Goal: Transaction & Acquisition: Purchase product/service

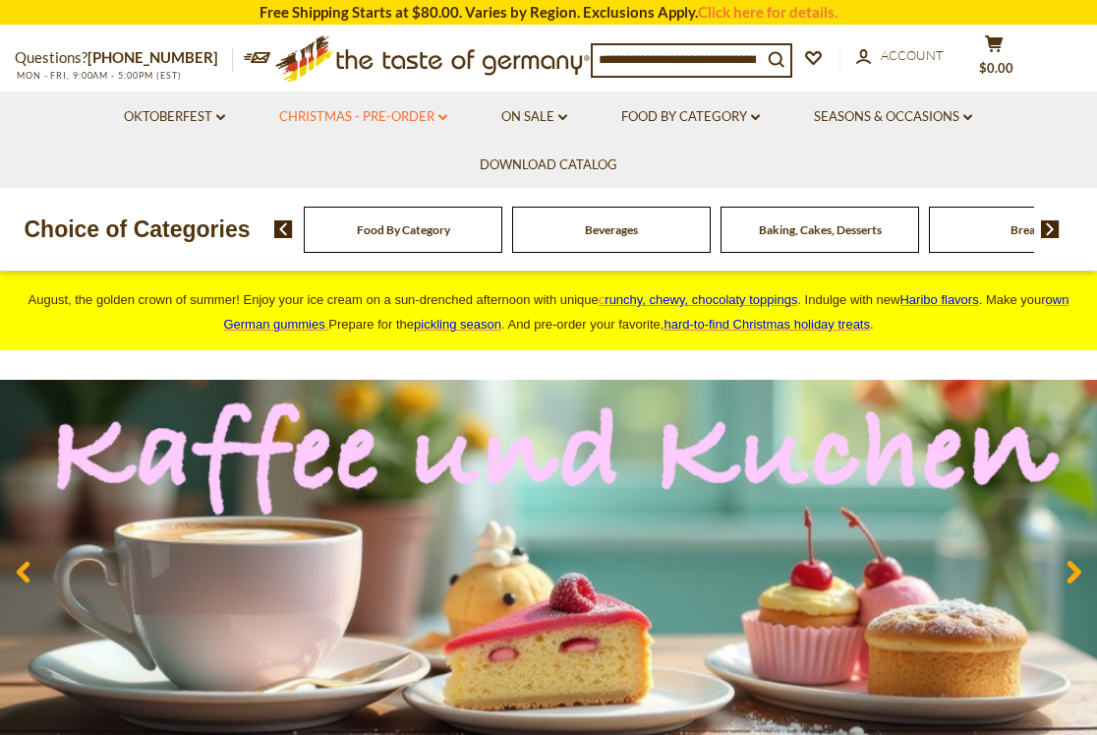
click at [438, 111] on link "Christmas - PRE-ORDER dropdown_arrow" at bounding box center [363, 117] width 168 height 22
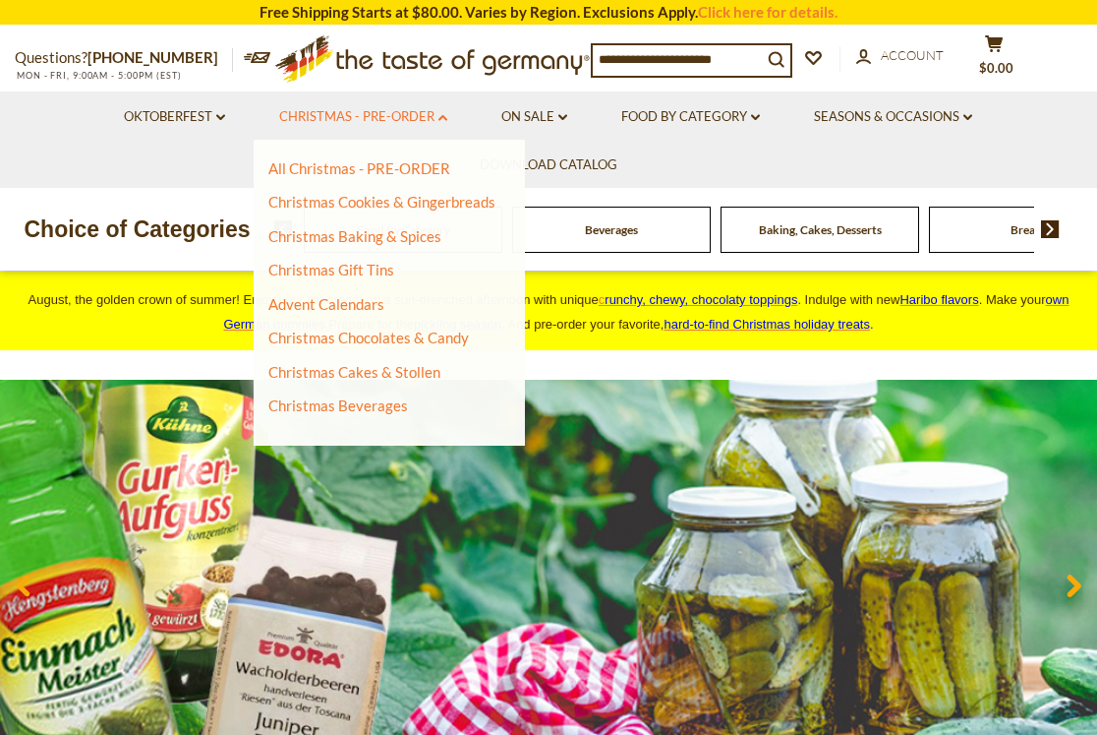
click at [438, 111] on link "Christmas - PRE-ORDER dropdown_arrow" at bounding box center [363, 117] width 168 height 22
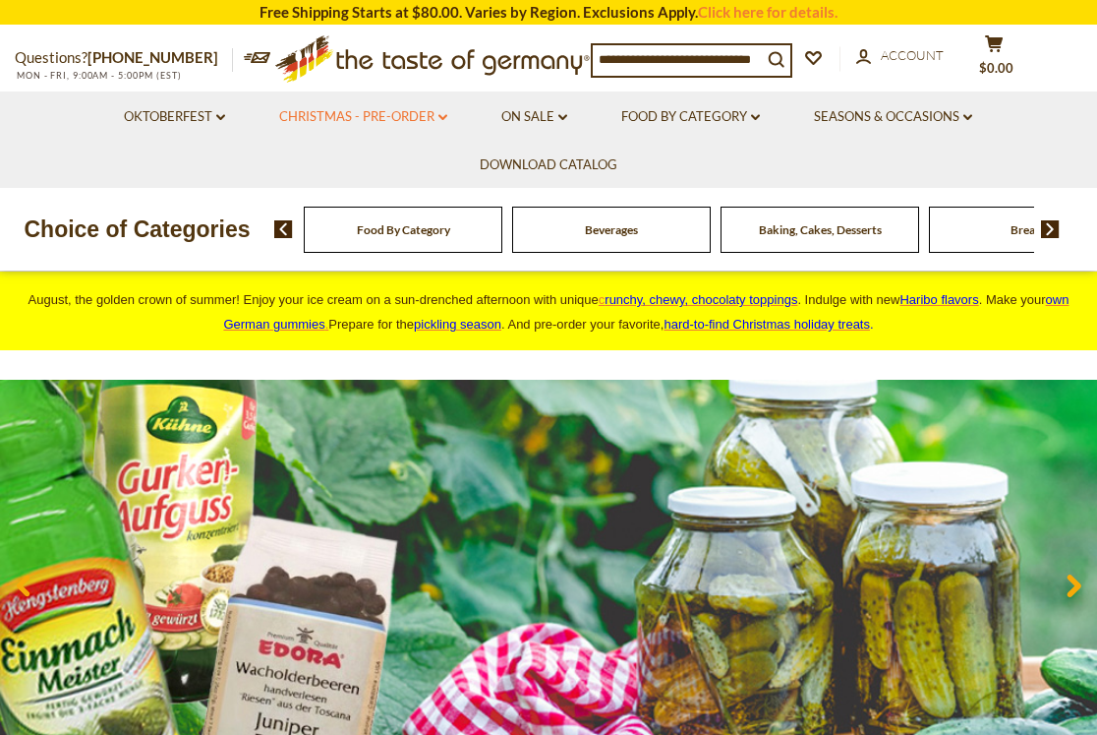
click at [438, 111] on link "Christmas - PRE-ORDER dropdown_arrow" at bounding box center [363, 117] width 168 height 22
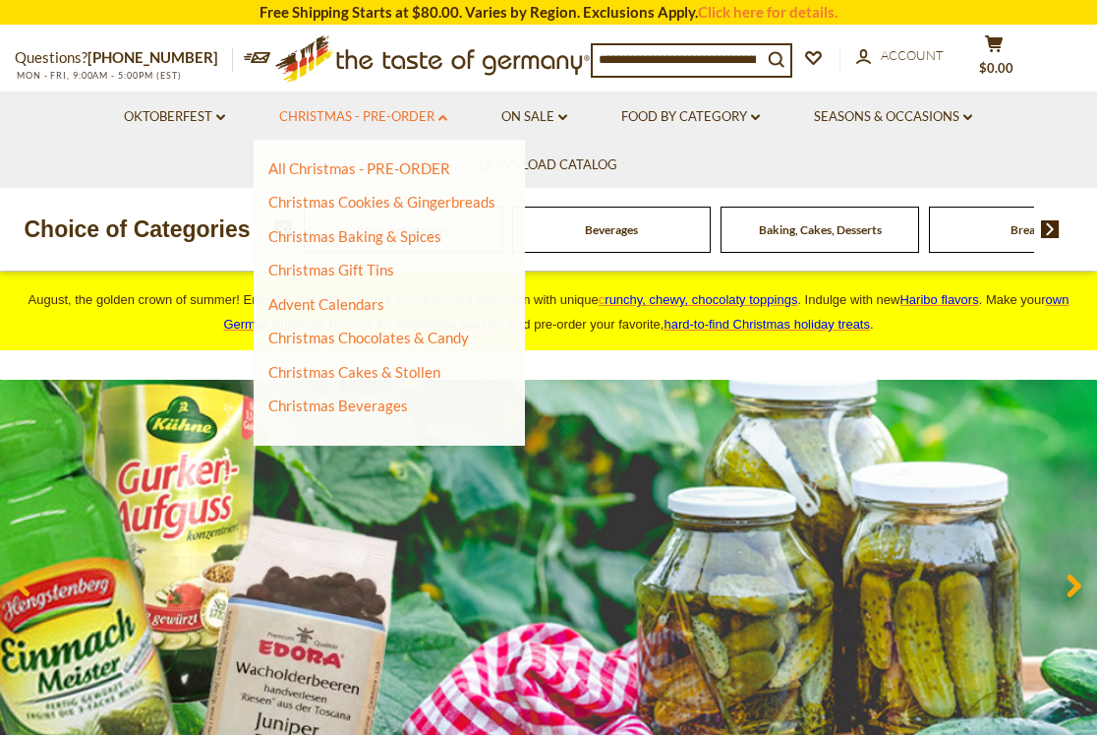
click at [438, 111] on link "Christmas - PRE-ORDER dropdown_arrow" at bounding box center [363, 117] width 168 height 22
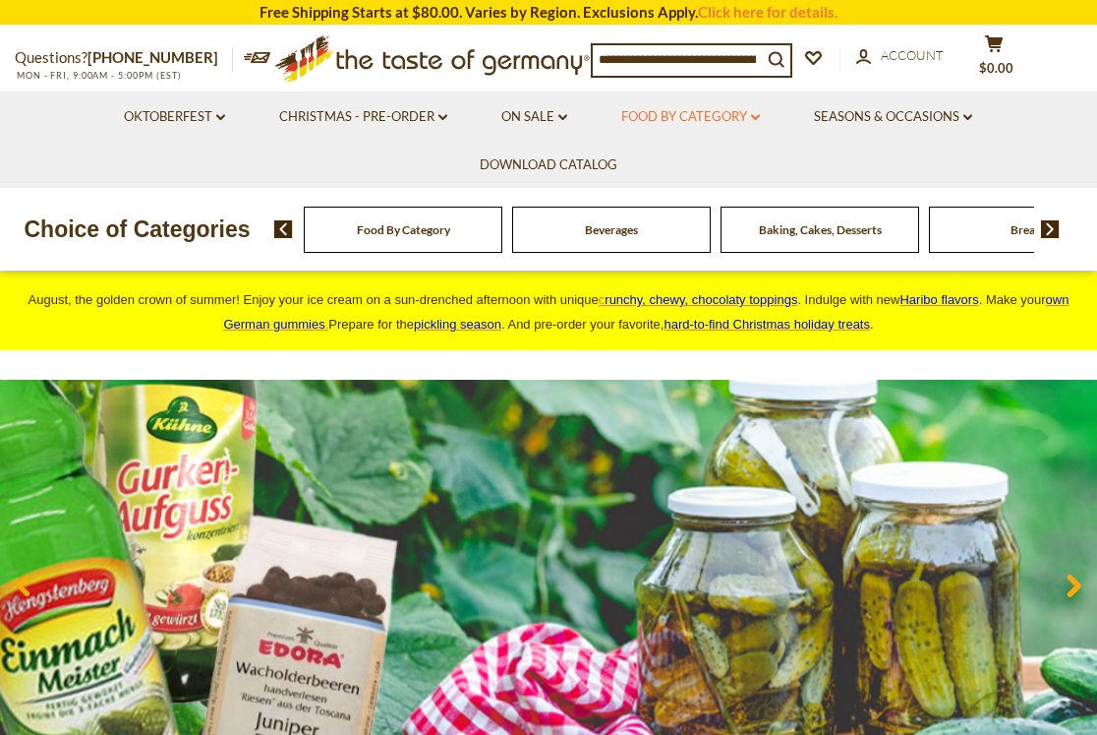
click at [735, 119] on link "Food By Category dropdown_arrow" at bounding box center [690, 117] width 139 height 22
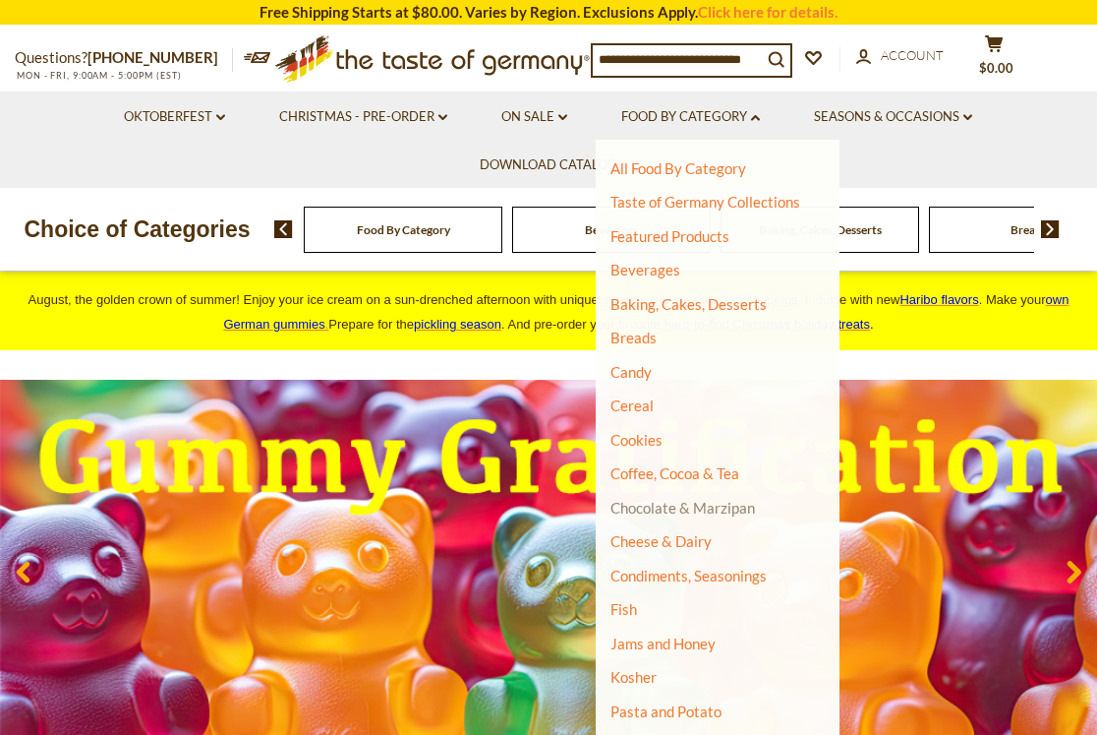
click at [707, 507] on link "Chocolate & Marzipan" at bounding box center [683, 508] width 145 height 18
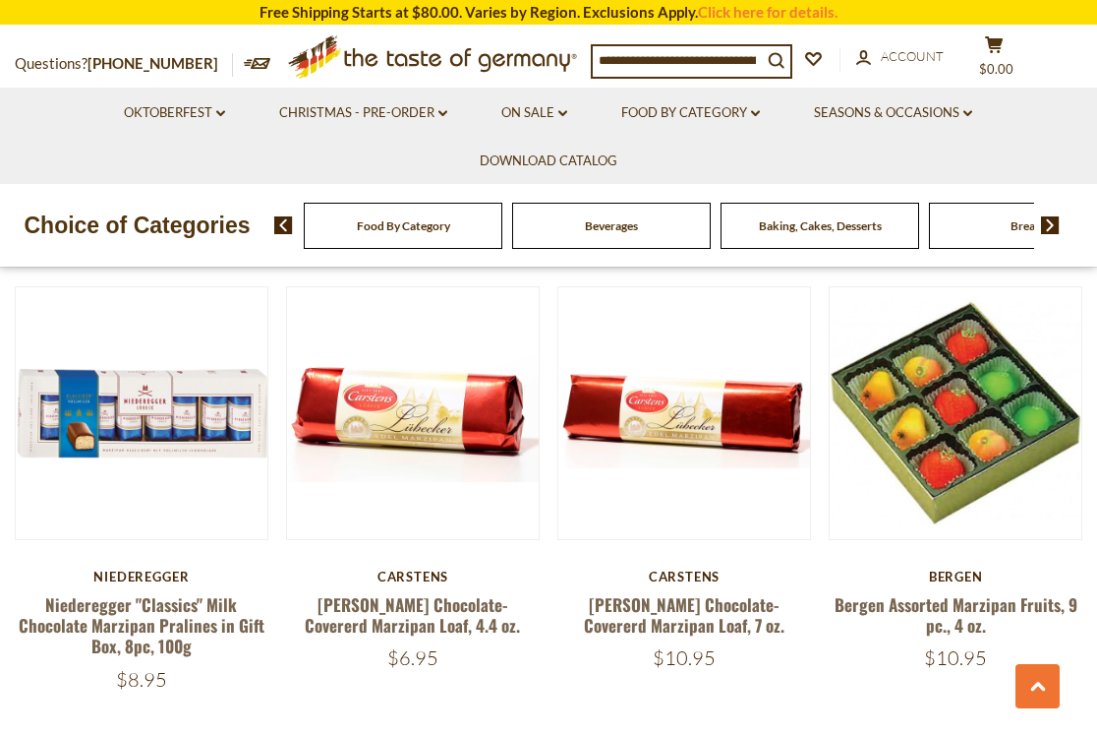
scroll to position [3441, 0]
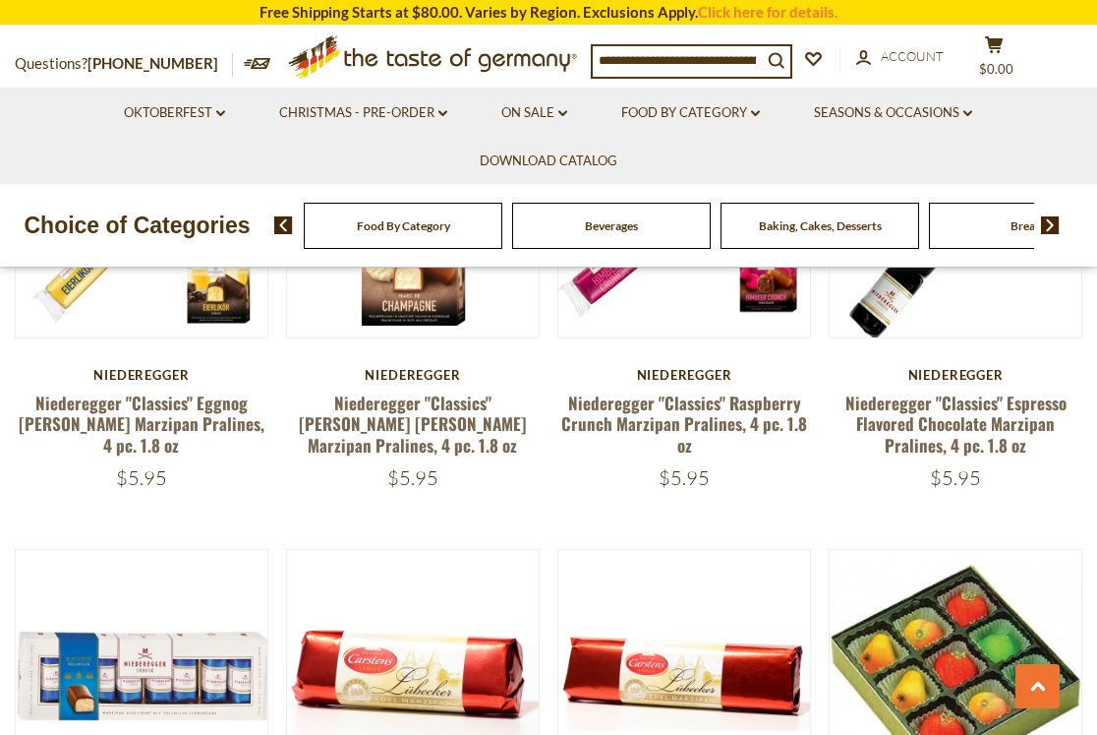
click at [648, 57] on input at bounding box center [677, 60] width 169 height 28
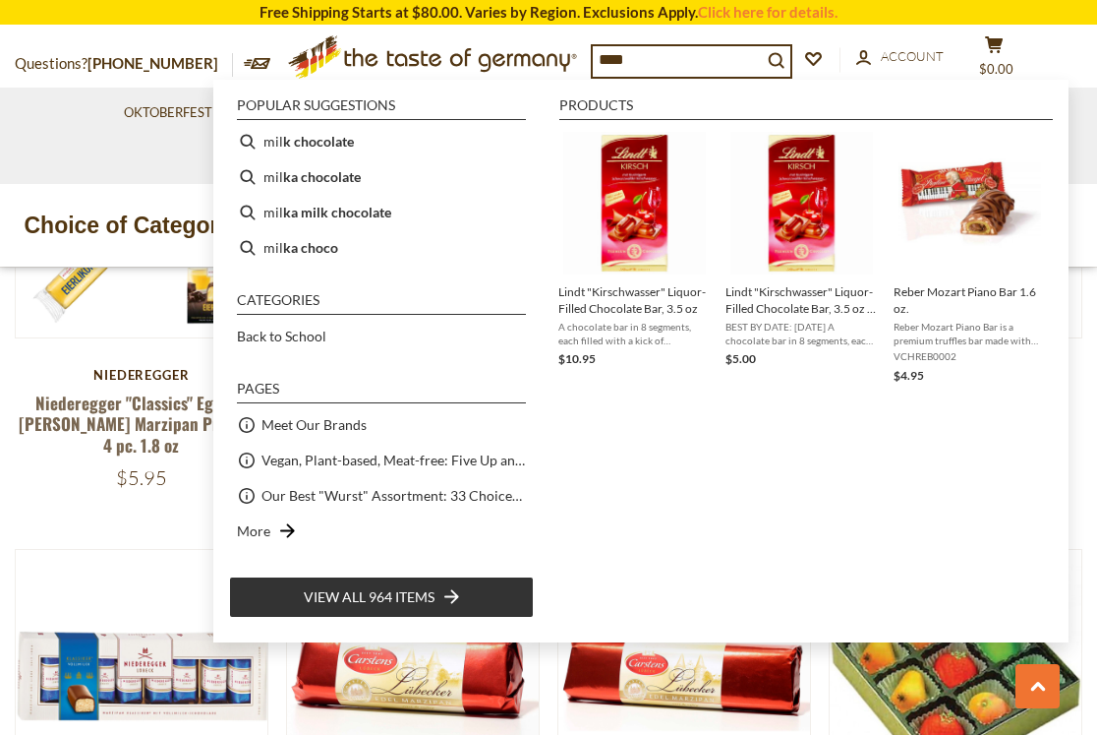
type input "*****"
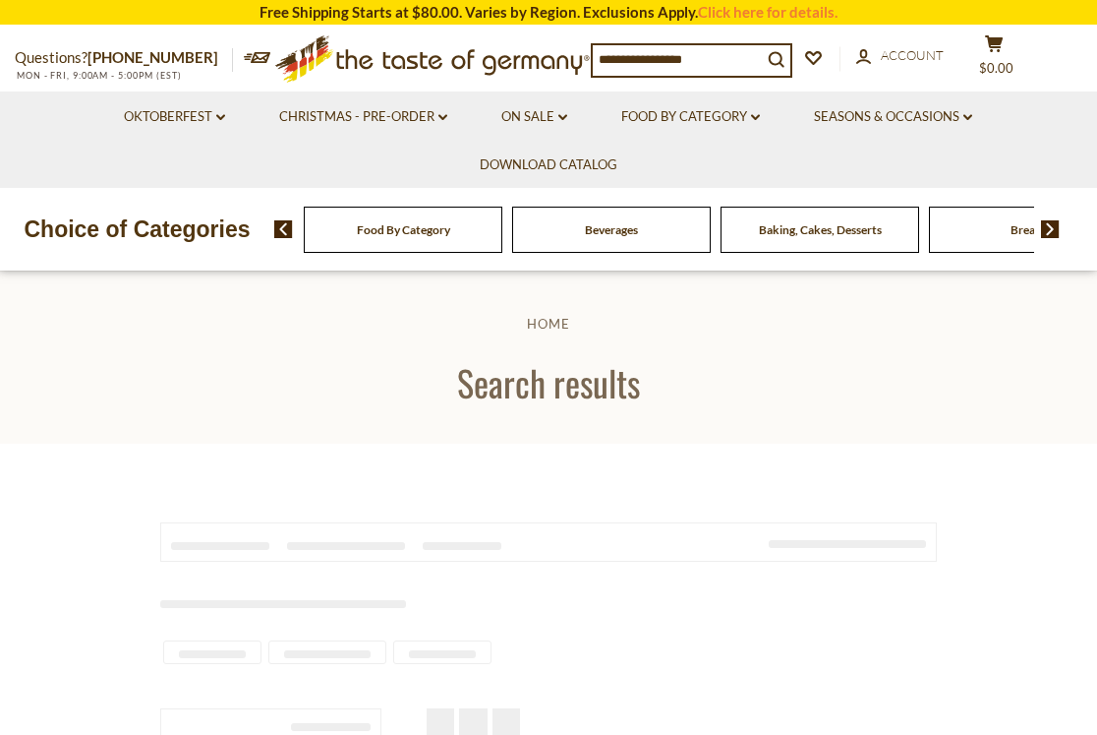
type input "*****"
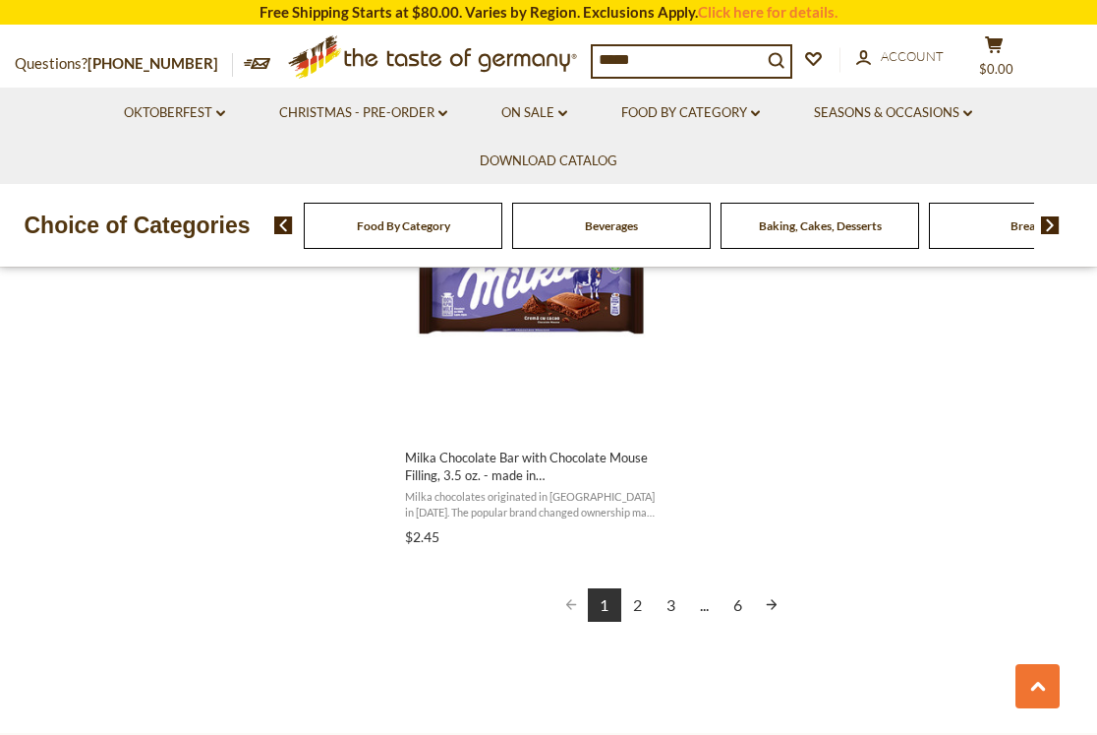
scroll to position [3540, 0]
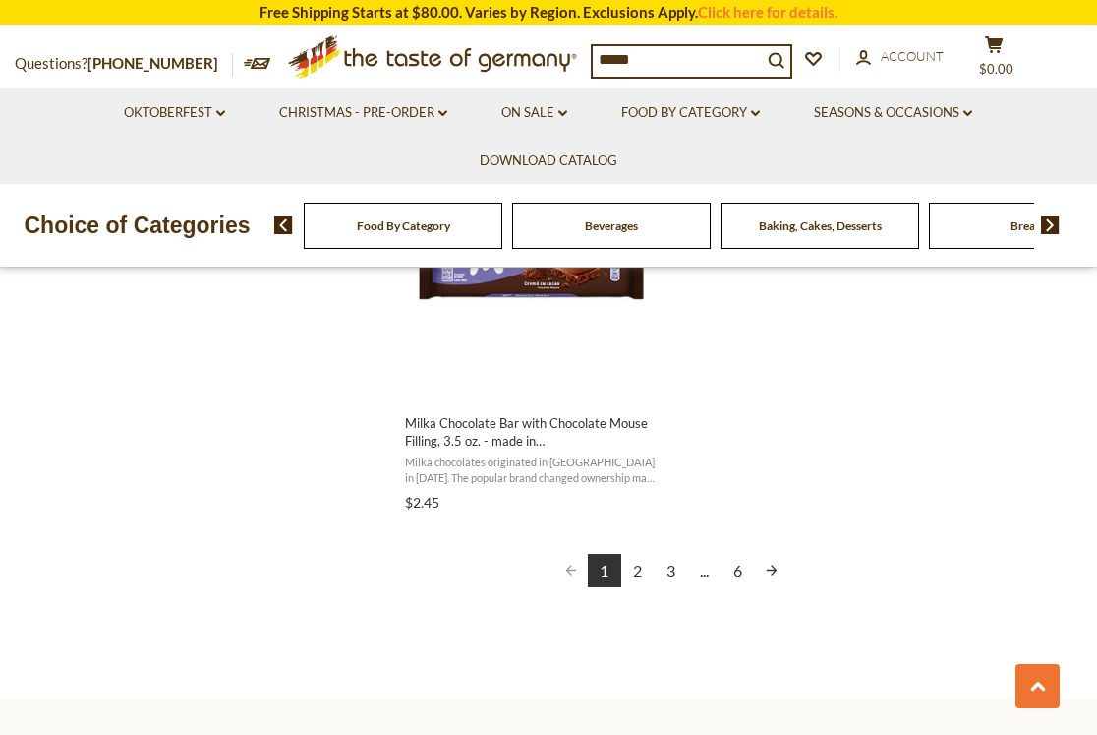
click at [632, 572] on link "2" at bounding box center [637, 570] width 33 height 33
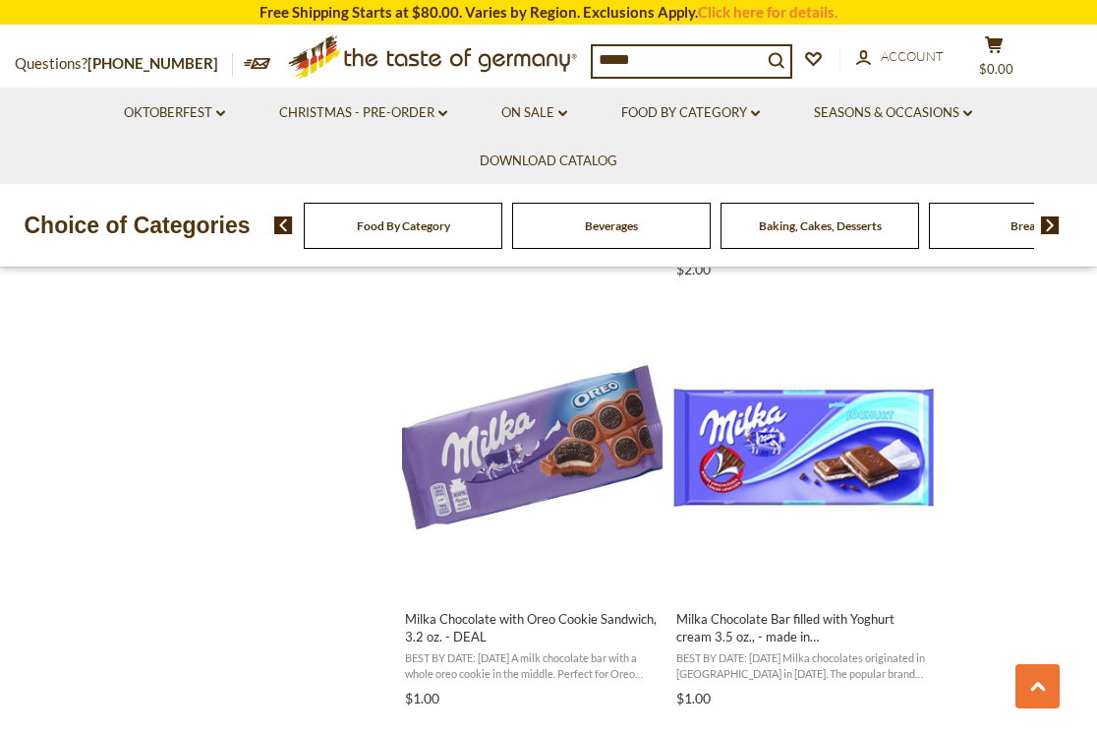
scroll to position [2950, 0]
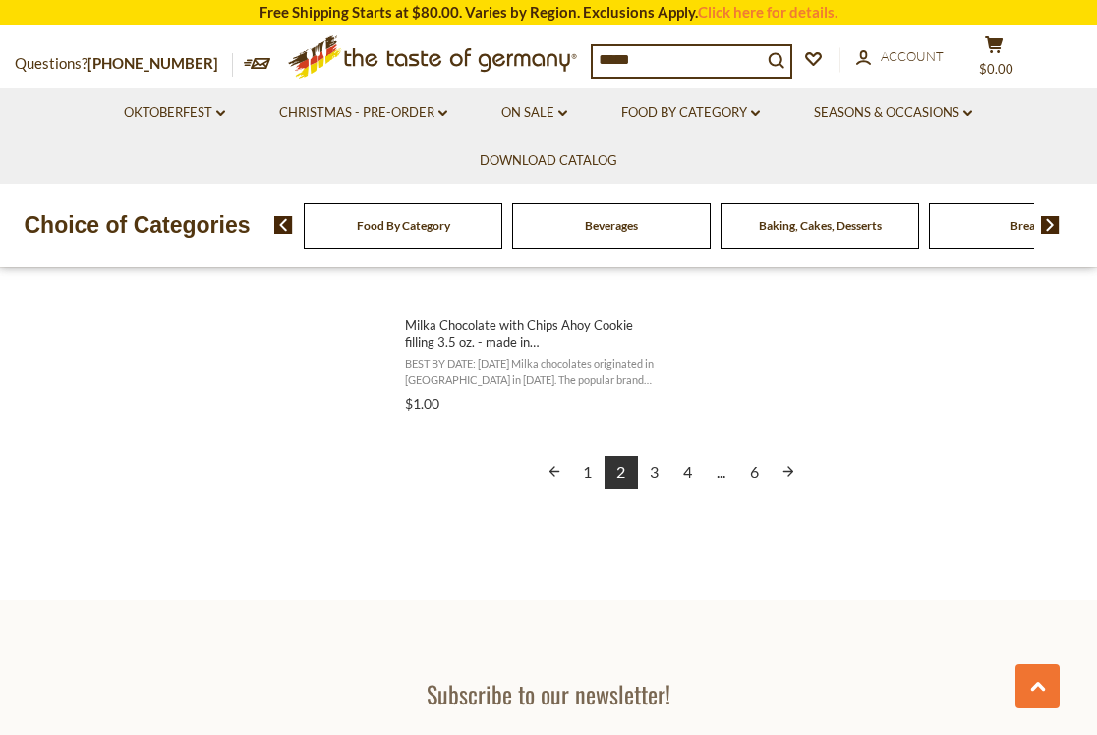
click at [660, 473] on link "3" at bounding box center [654, 471] width 33 height 33
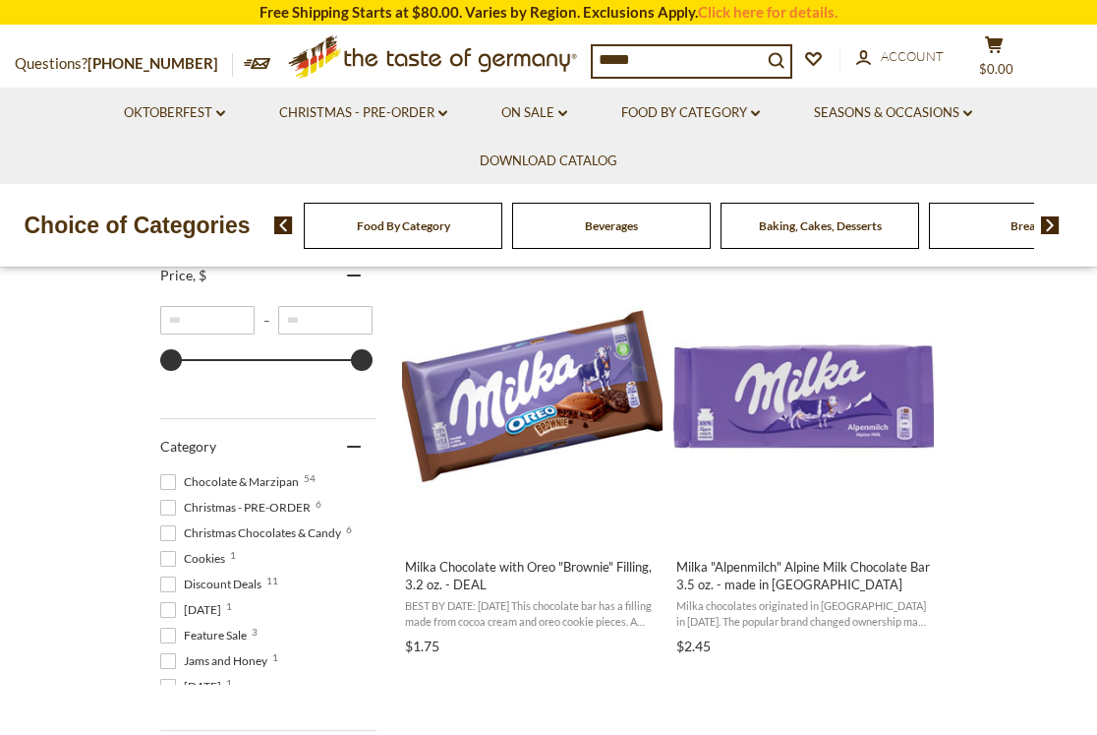
scroll to position [492, 0]
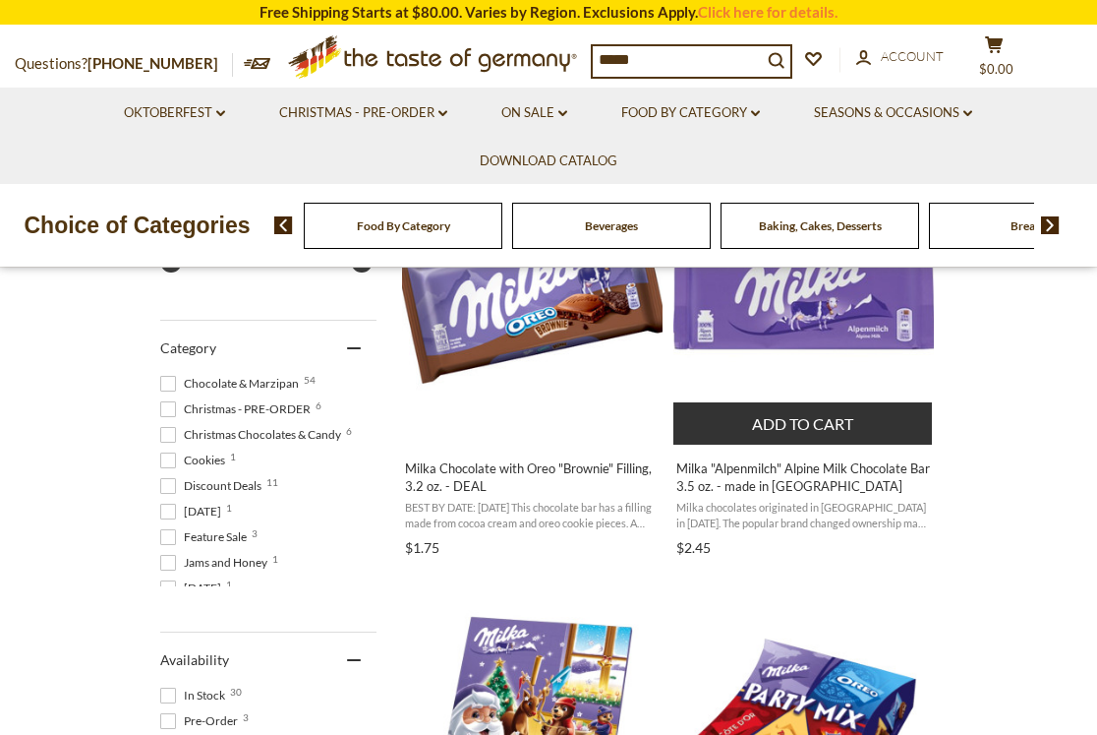
click at [831, 314] on img "Milka" at bounding box center [804, 297] width 261 height 261
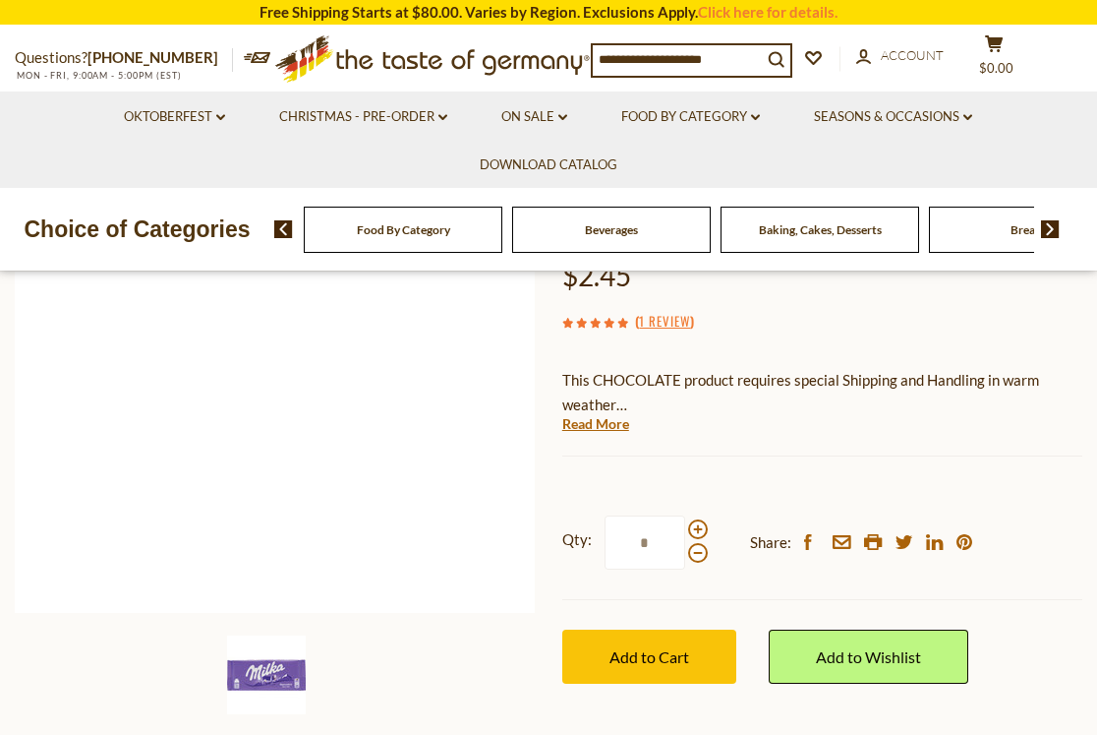
scroll to position [295, 0]
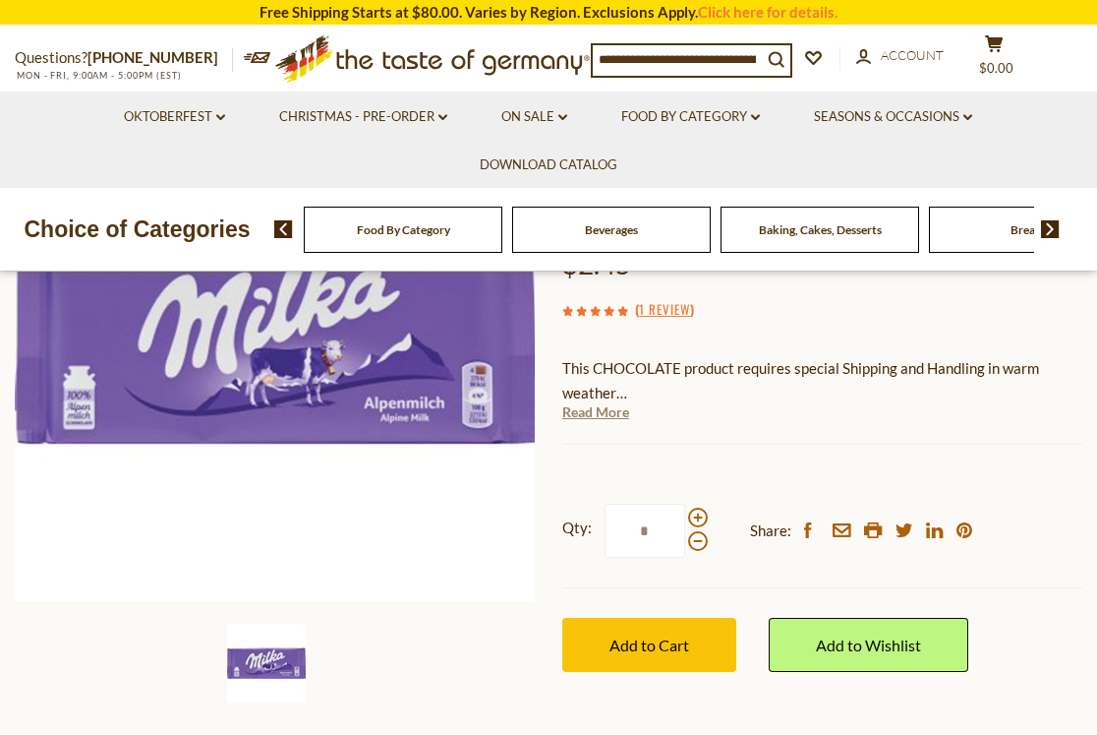
click at [599, 402] on link "Read More" at bounding box center [595, 412] width 67 height 20
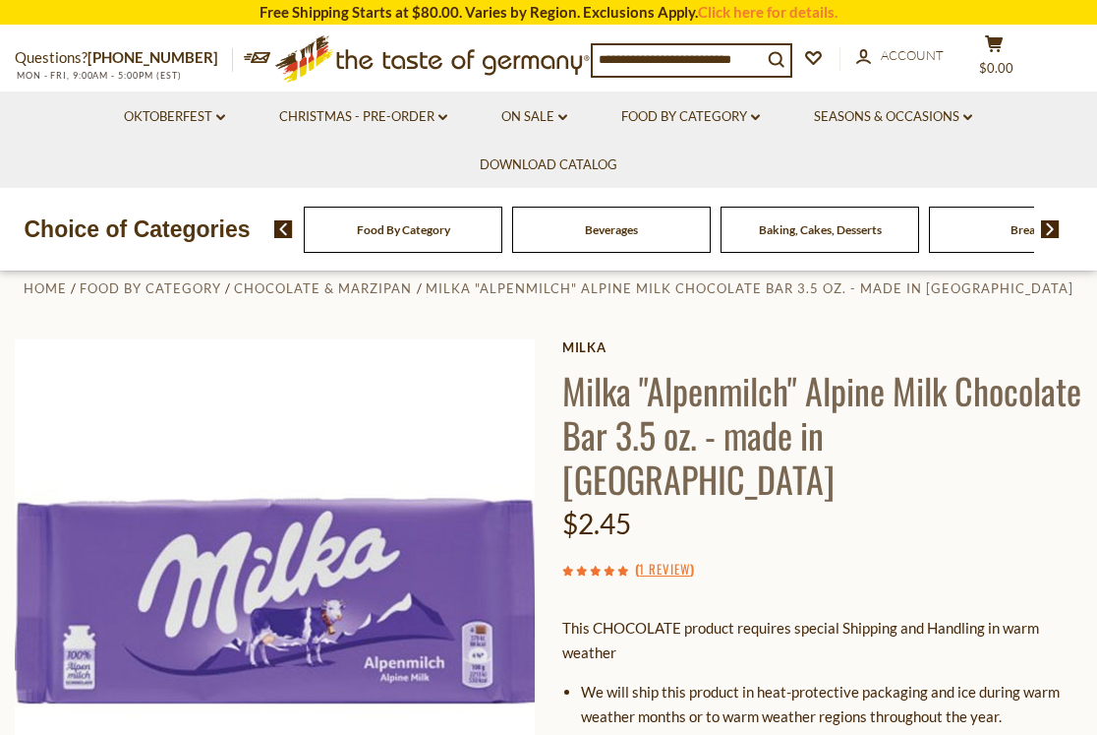
scroll to position [0, 0]
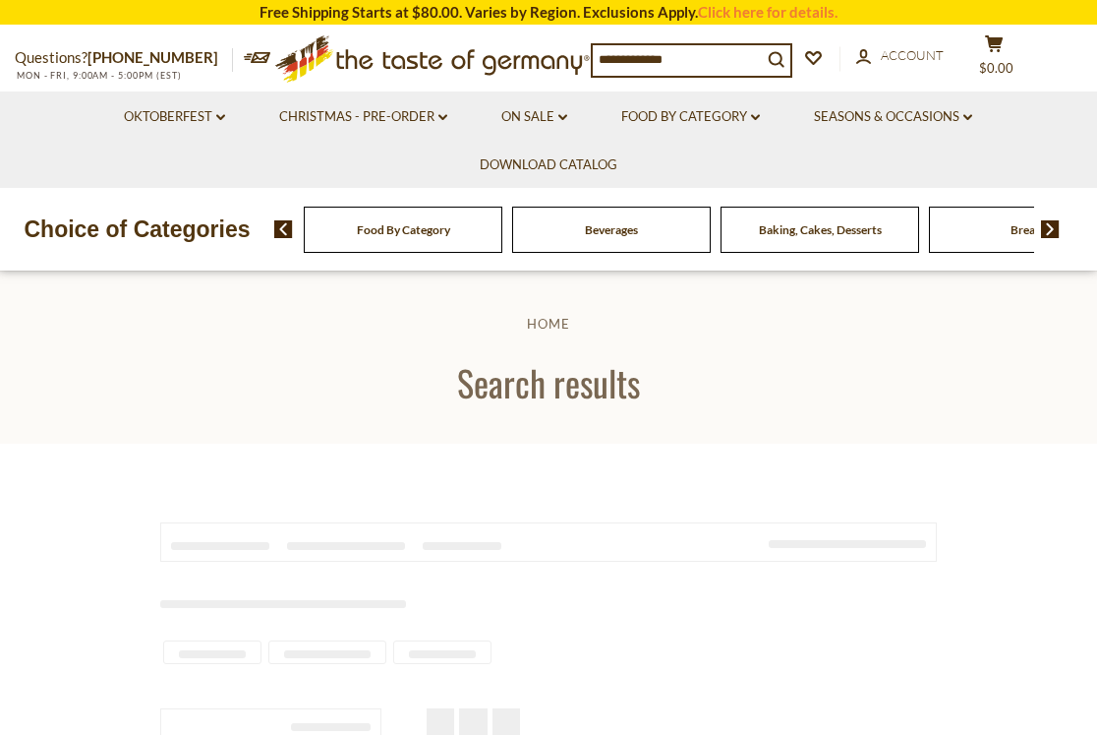
scroll to position [492, 0]
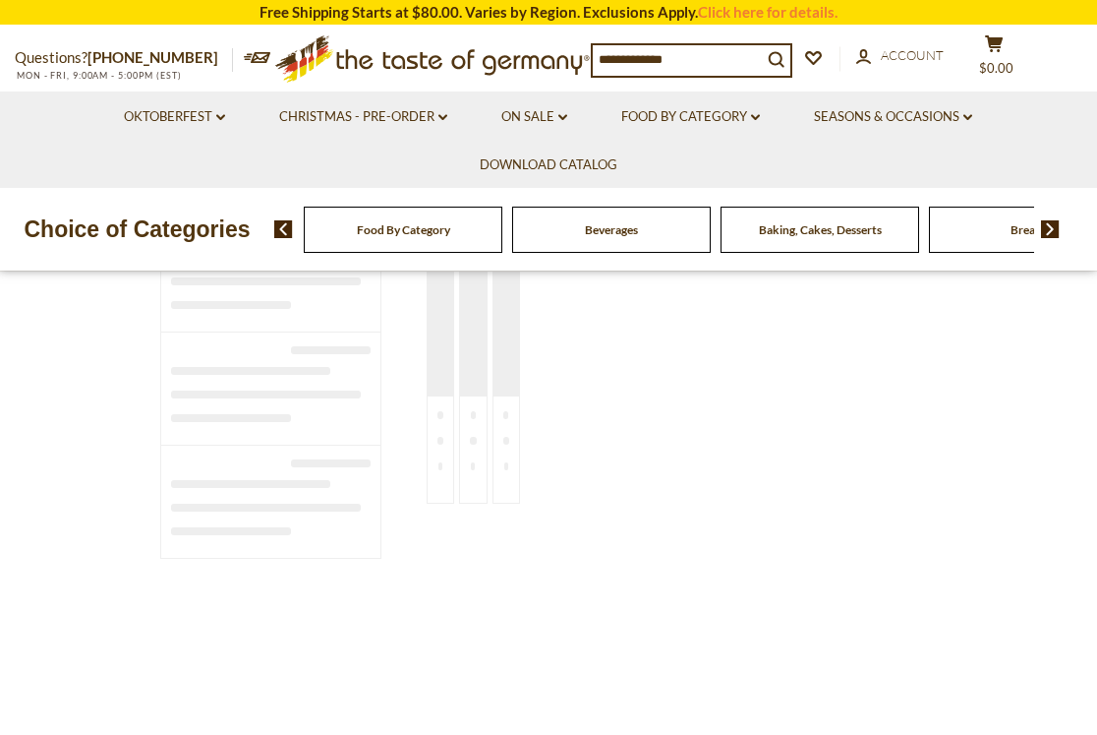
type input "*****"
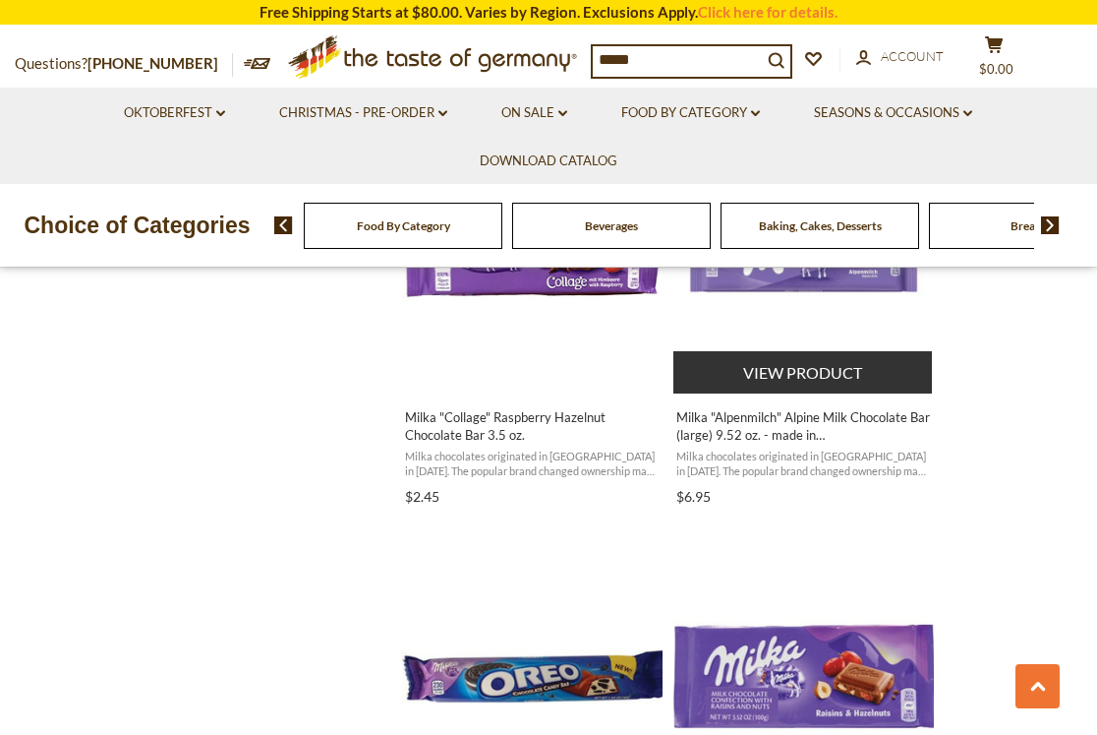
scroll to position [2557, 0]
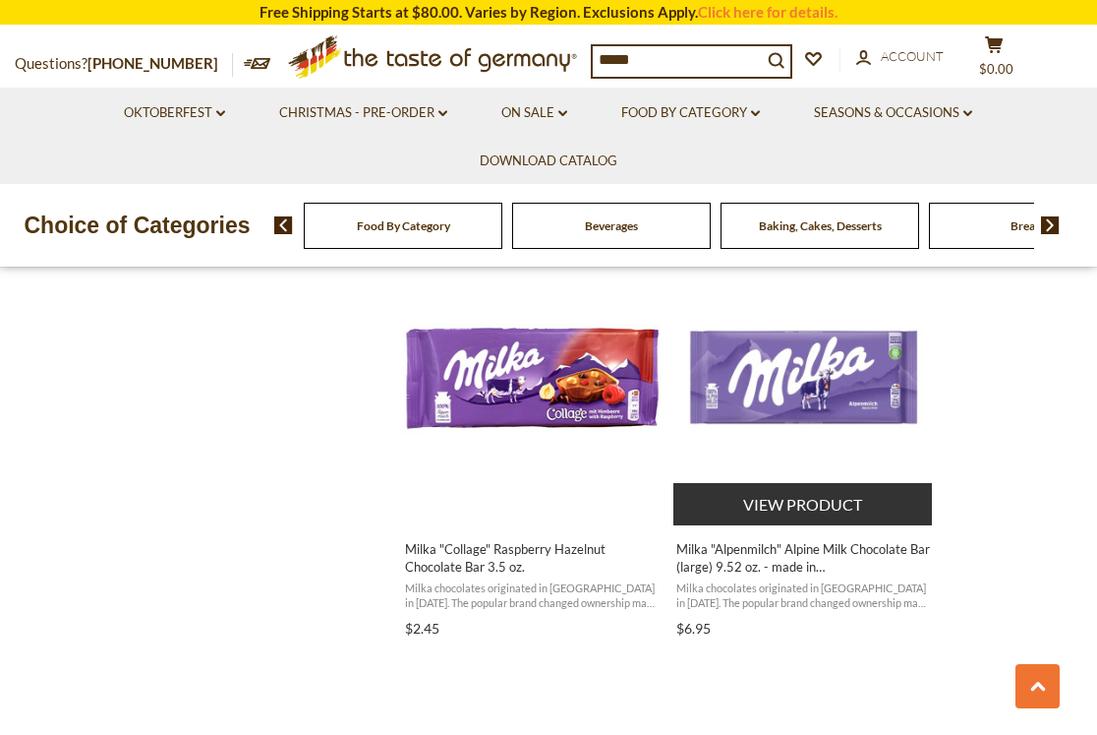
click at [829, 396] on img "Milka" at bounding box center [804, 377] width 261 height 261
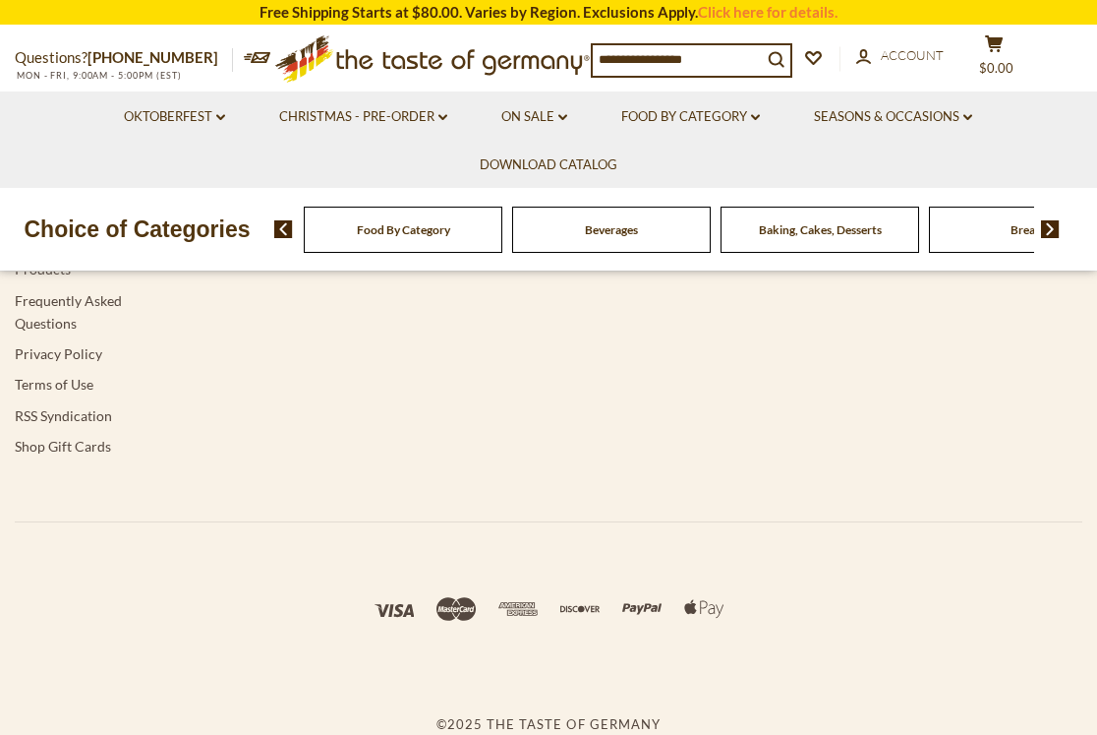
type input "*****"
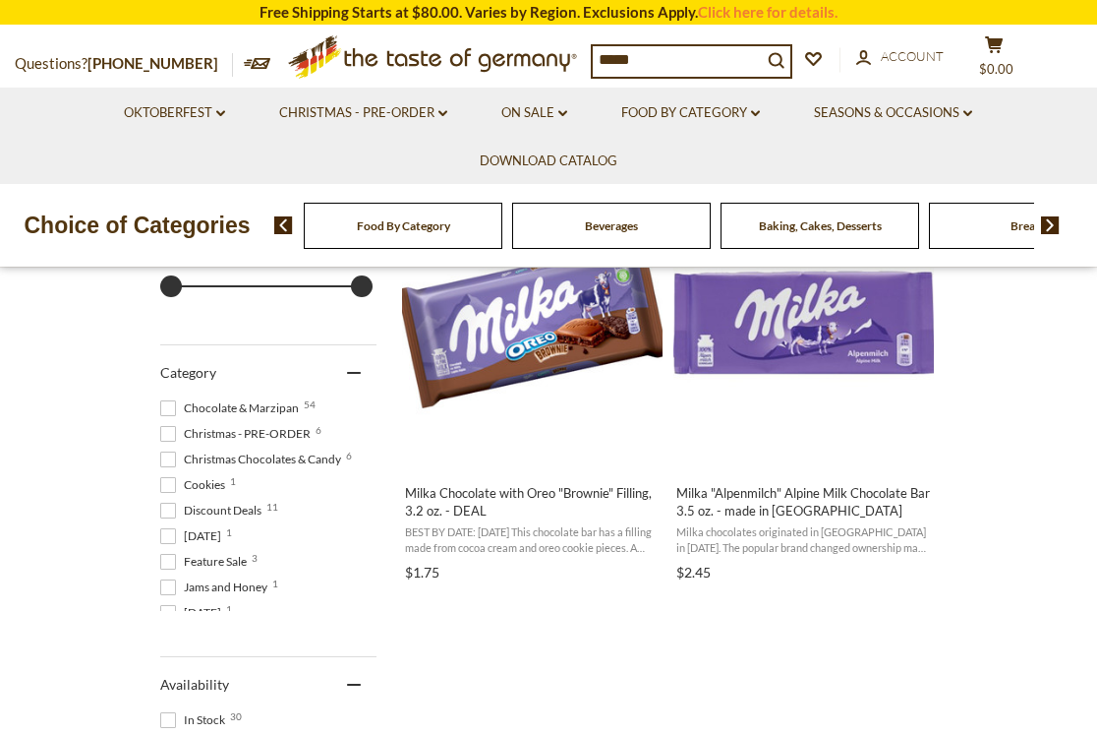
scroll to position [492, 0]
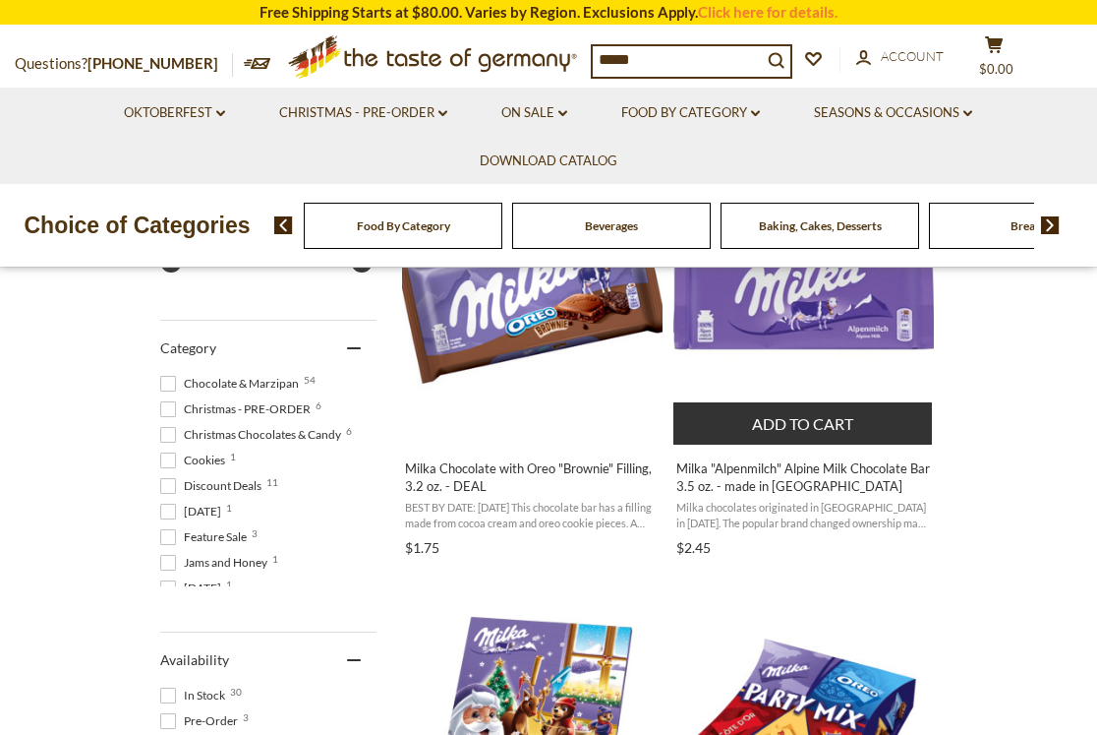
click at [861, 421] on button "Add to cart" at bounding box center [803, 423] width 259 height 42
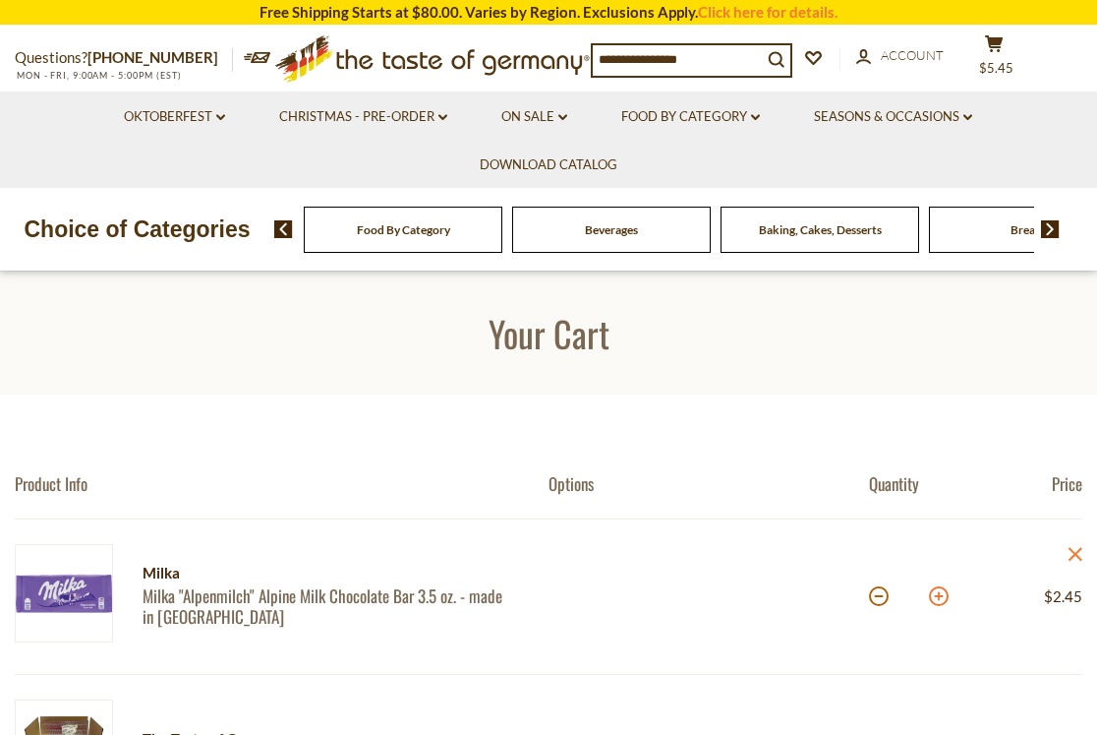
click at [943, 592] on button at bounding box center [939, 596] width 20 height 20
type input "*"
click at [947, 599] on button at bounding box center [939, 596] width 20 height 20
type input "*"
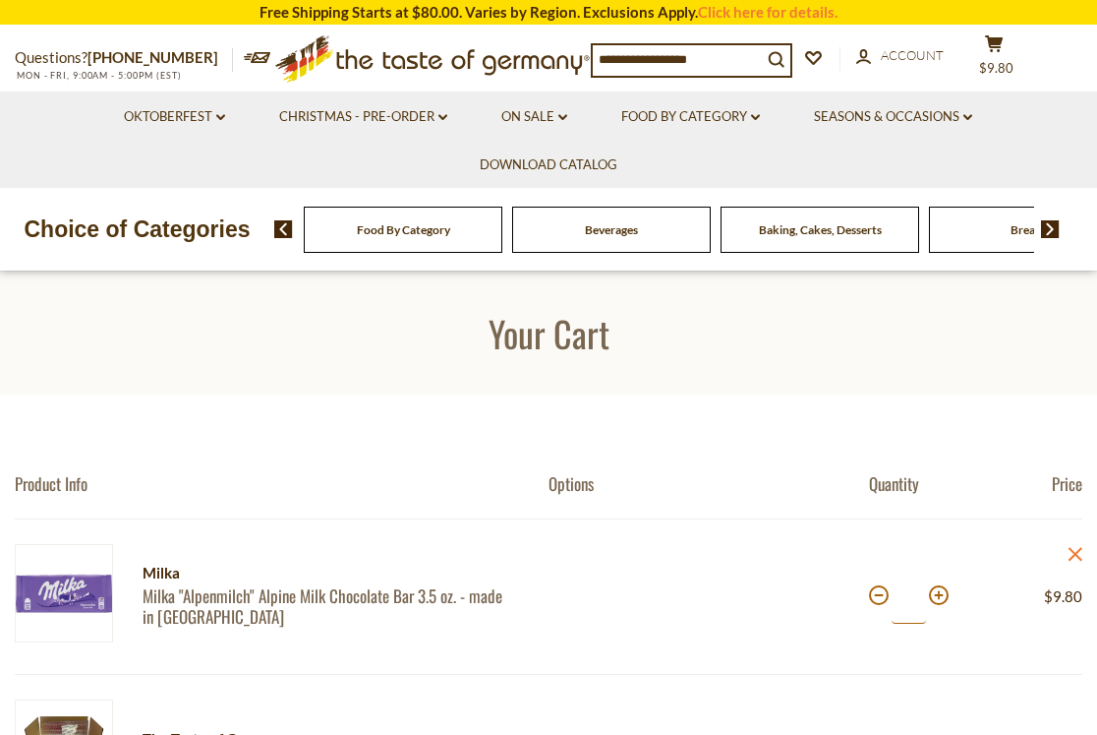
click at [911, 604] on input "*" at bounding box center [909, 596] width 34 height 54
click at [911, 598] on input "*" at bounding box center [909, 596] width 34 height 54
type input "**"
click at [669, 61] on input at bounding box center [677, 59] width 169 height 28
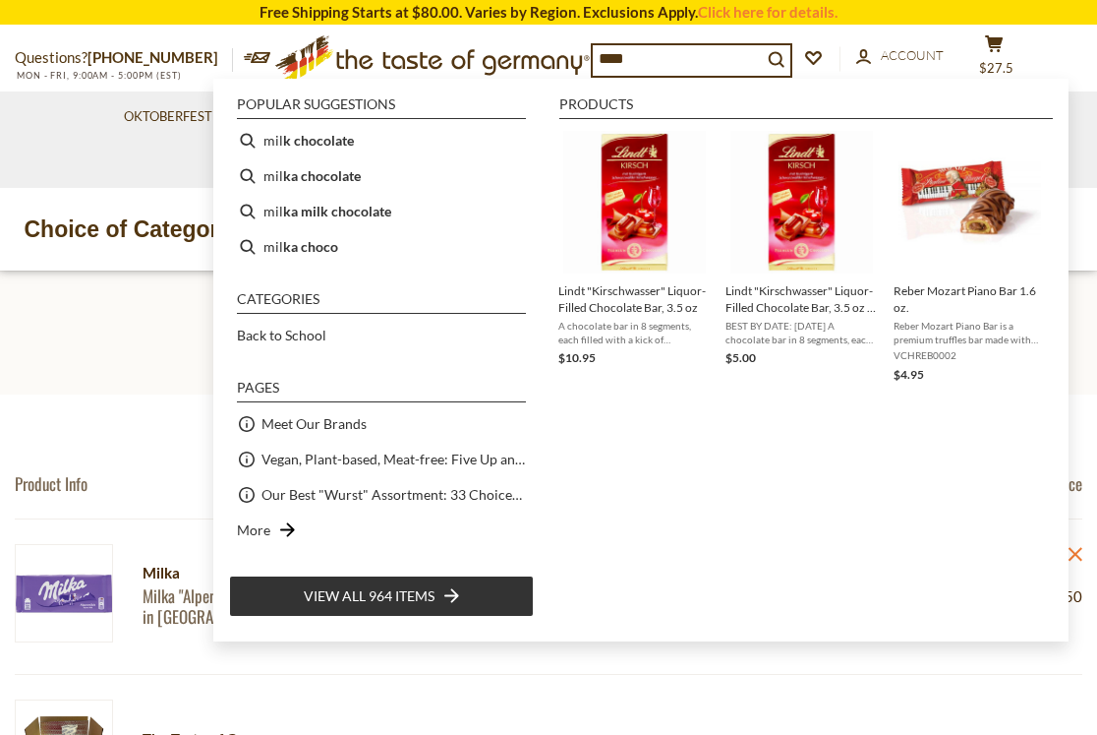
type input "*****"
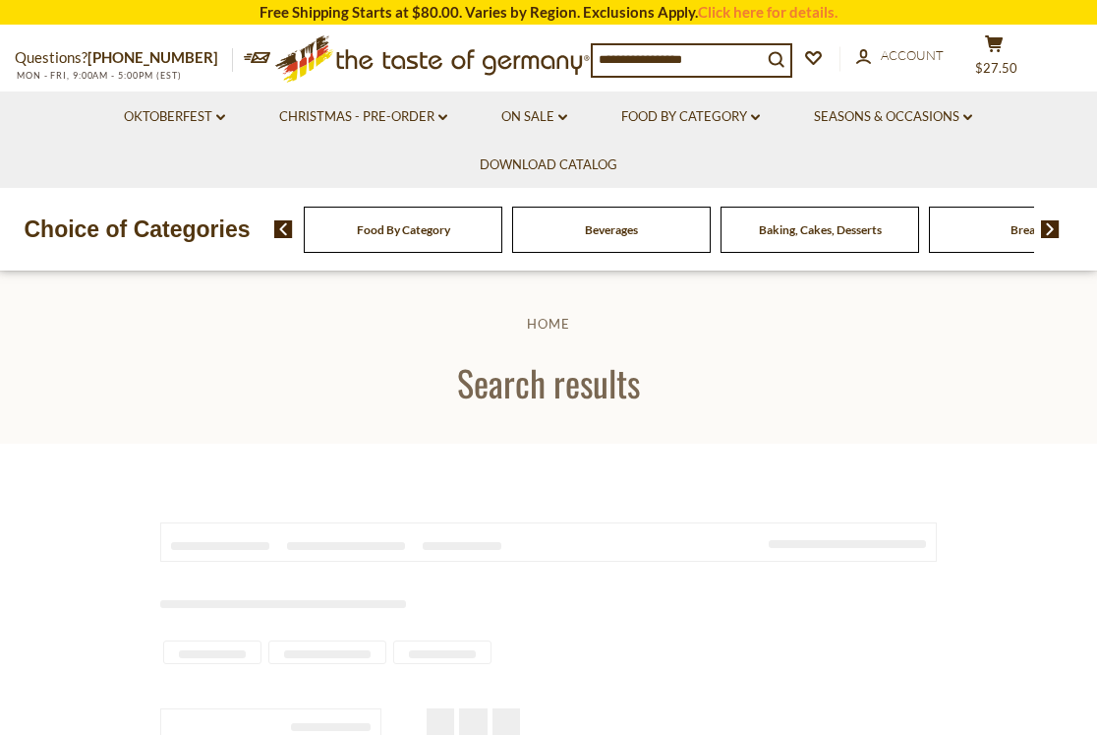
type input "*****"
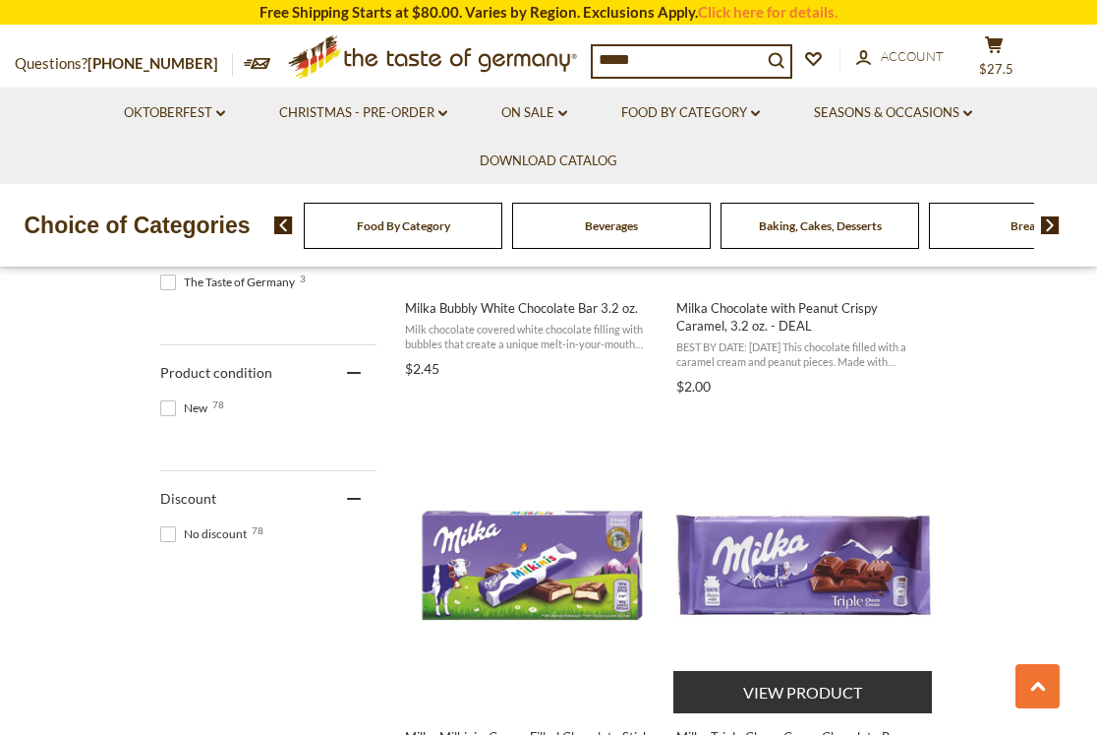
scroll to position [1278, 0]
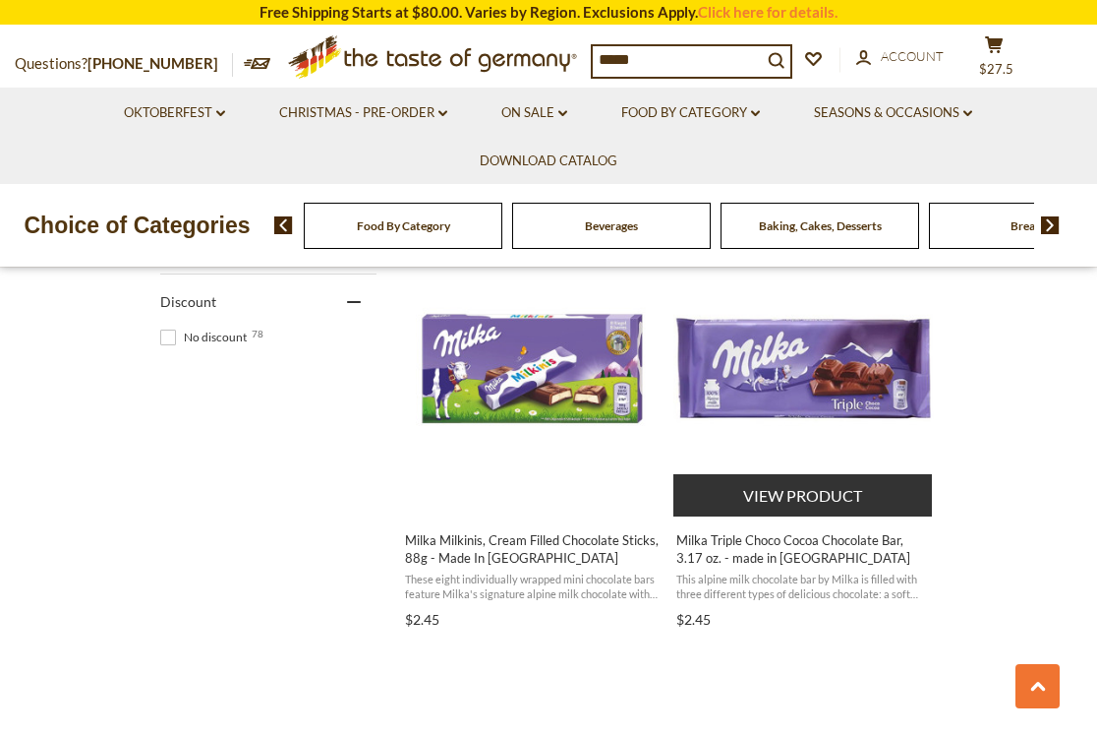
click at [833, 373] on img "Milka Triple Choco Cocoa Chocolate Bar, 3.17 oz. - made in Germany" at bounding box center [804, 368] width 261 height 261
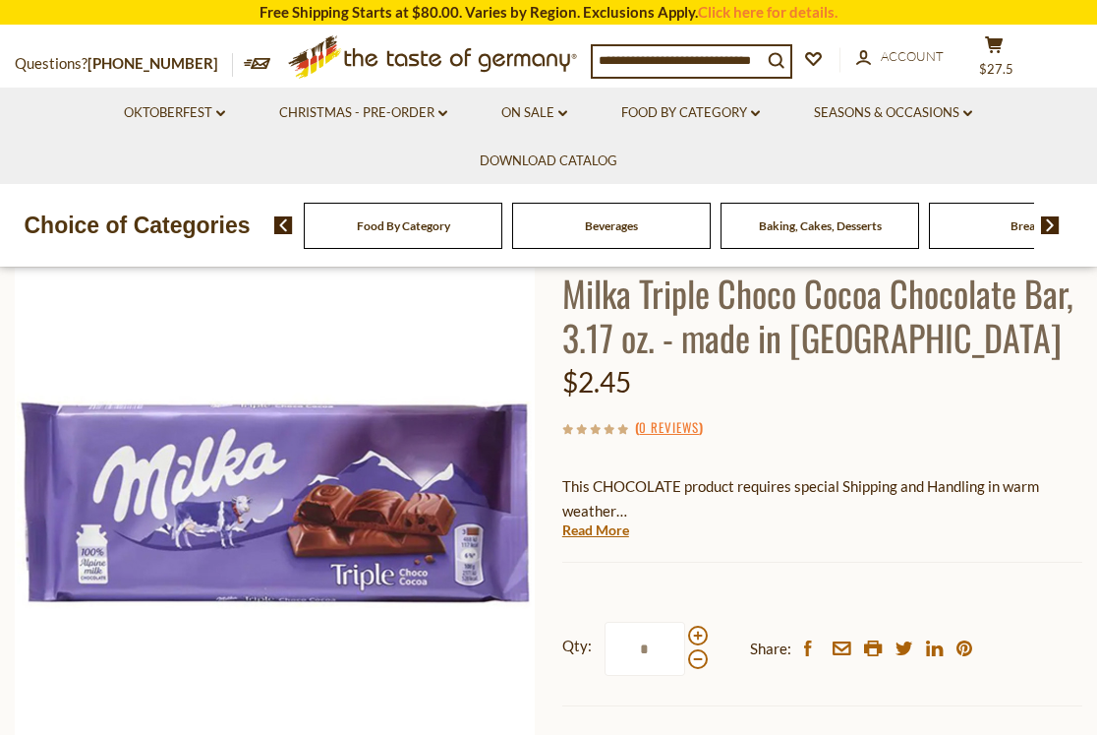
scroll to position [98, 0]
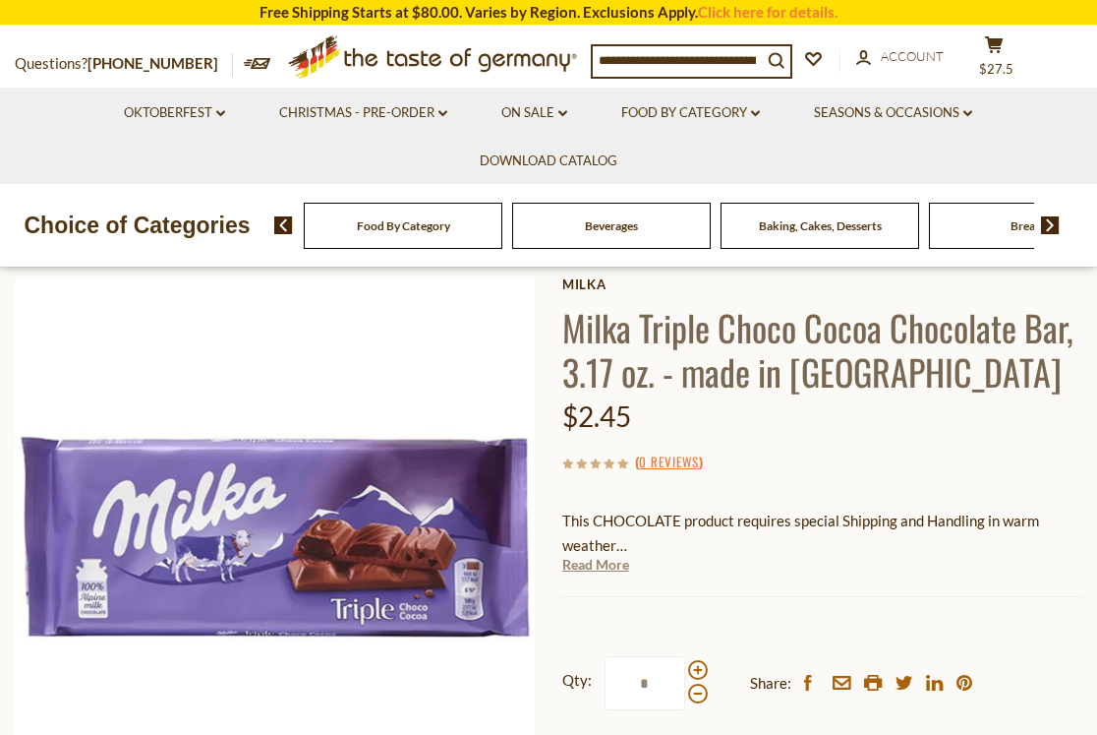
click at [611, 561] on link "Read More" at bounding box center [595, 565] width 67 height 20
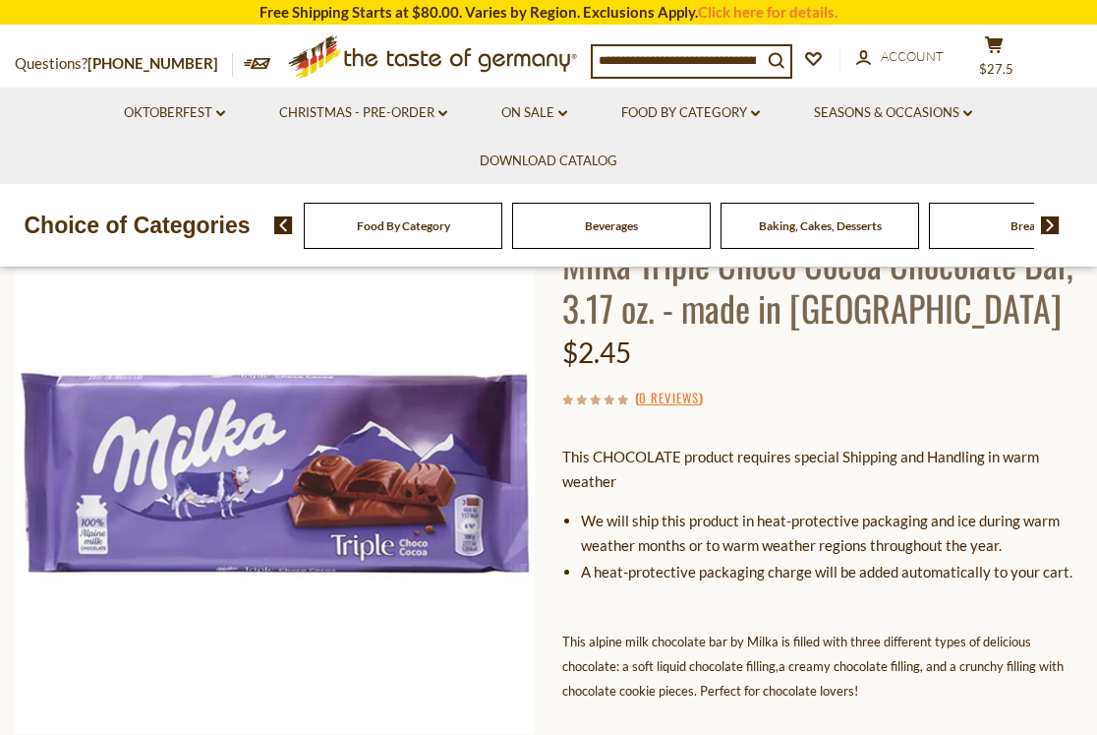
scroll to position [197, 0]
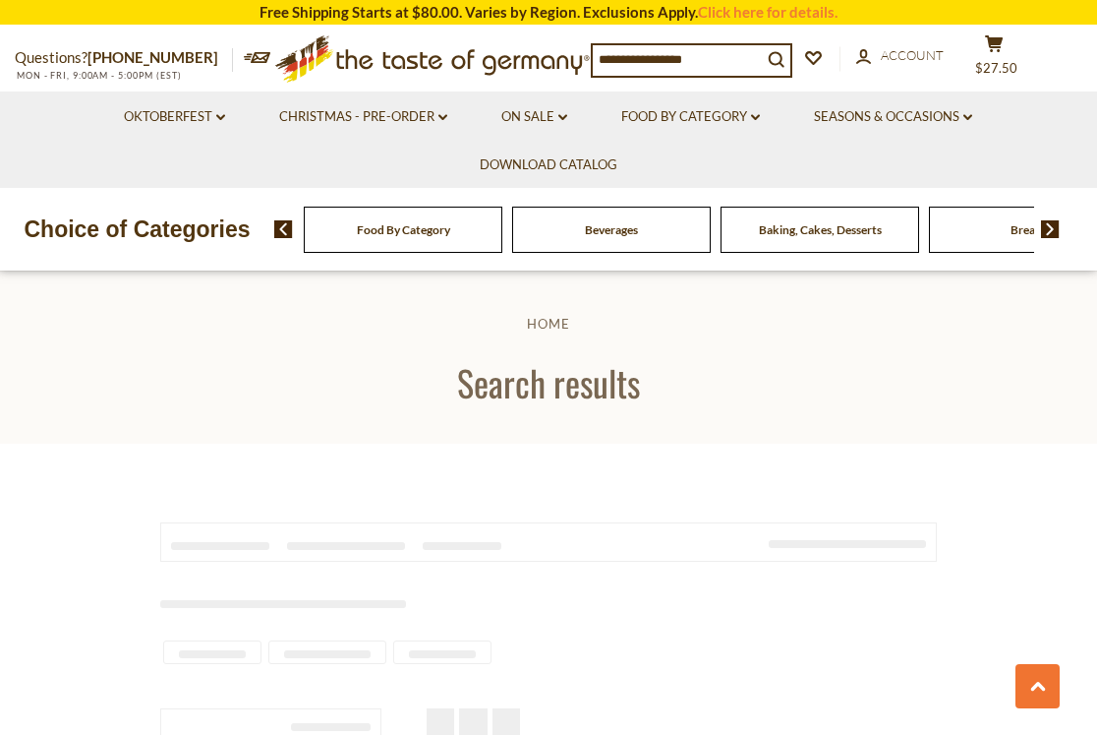
scroll to position [1278, 0]
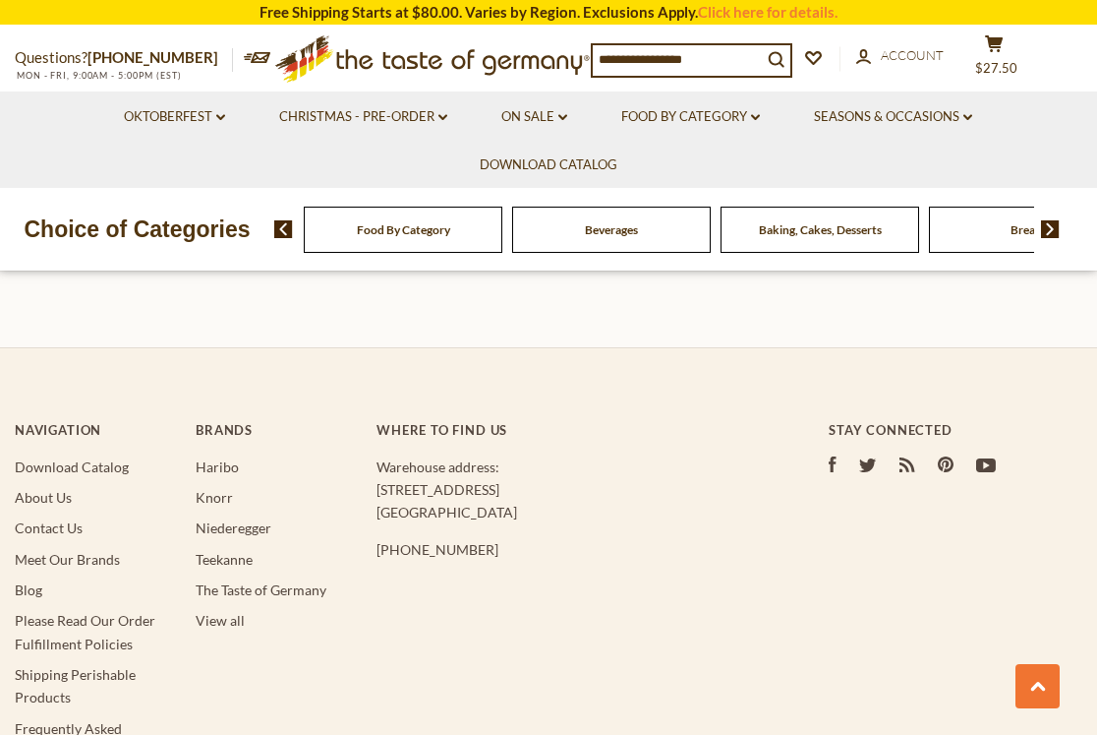
type input "*****"
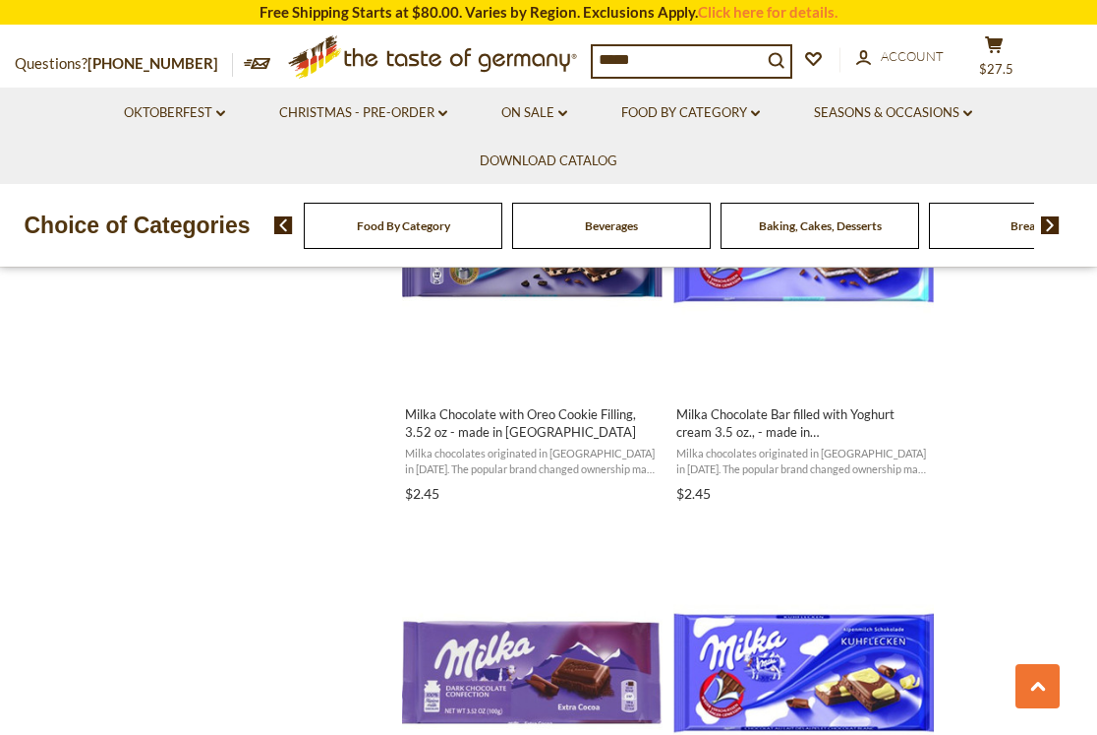
scroll to position [2163, 0]
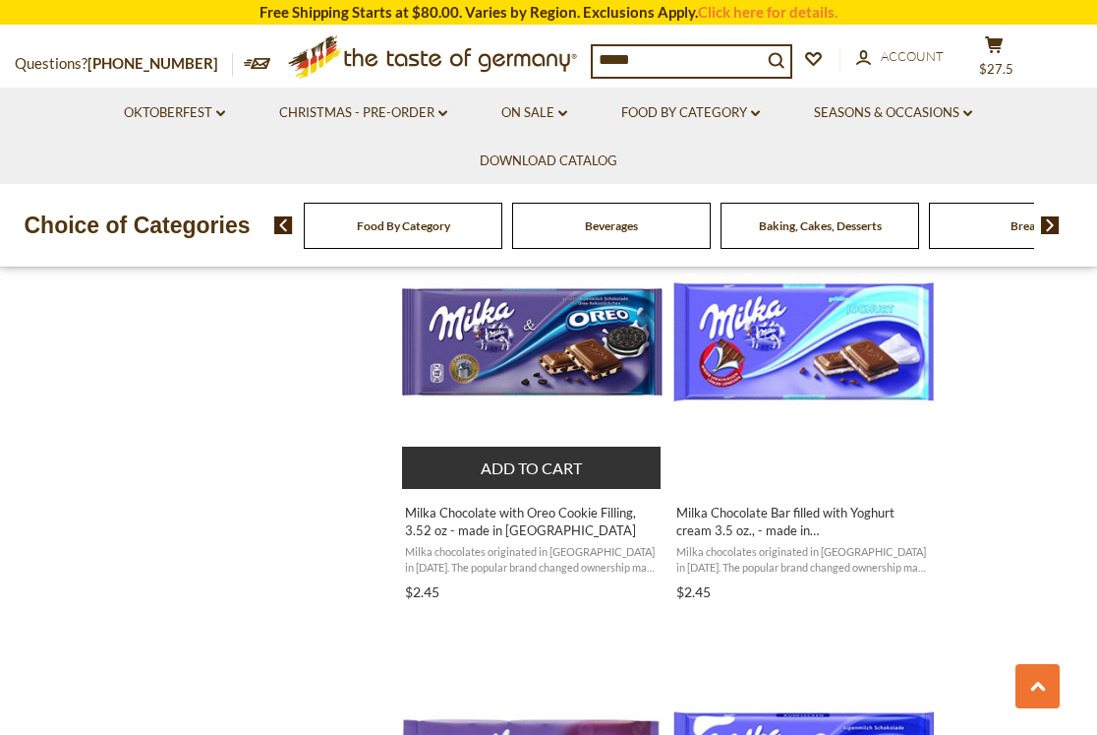
click at [559, 473] on button "Add to cart" at bounding box center [531, 467] width 259 height 42
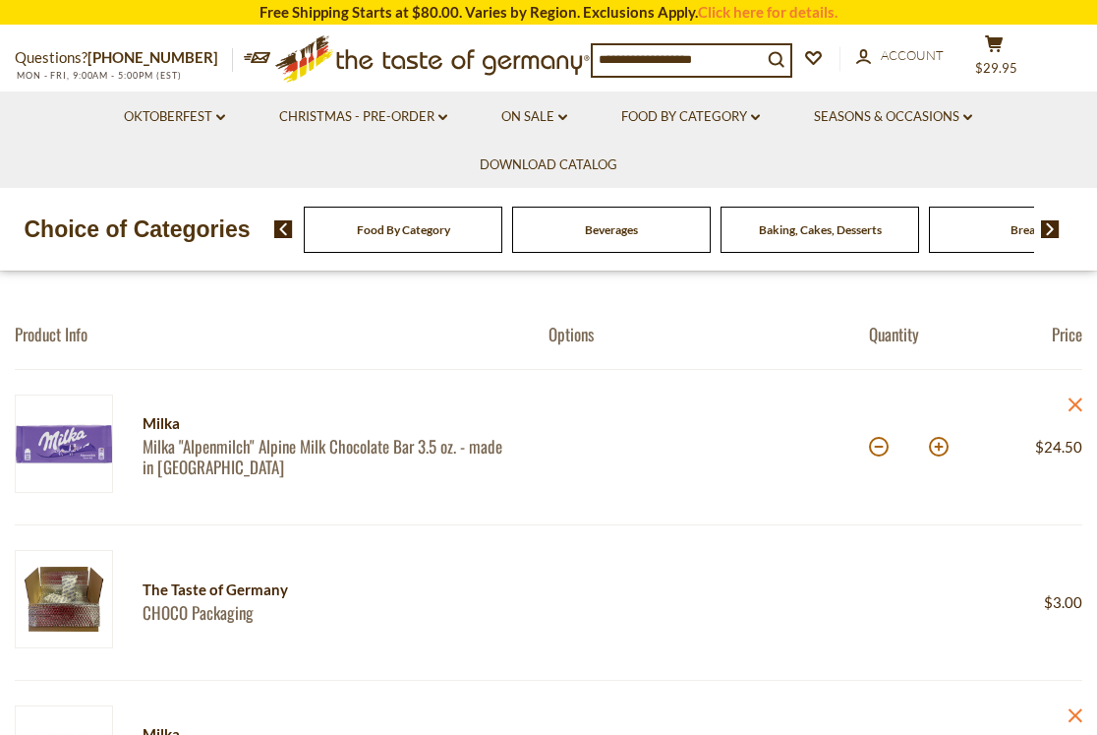
scroll to position [197, 0]
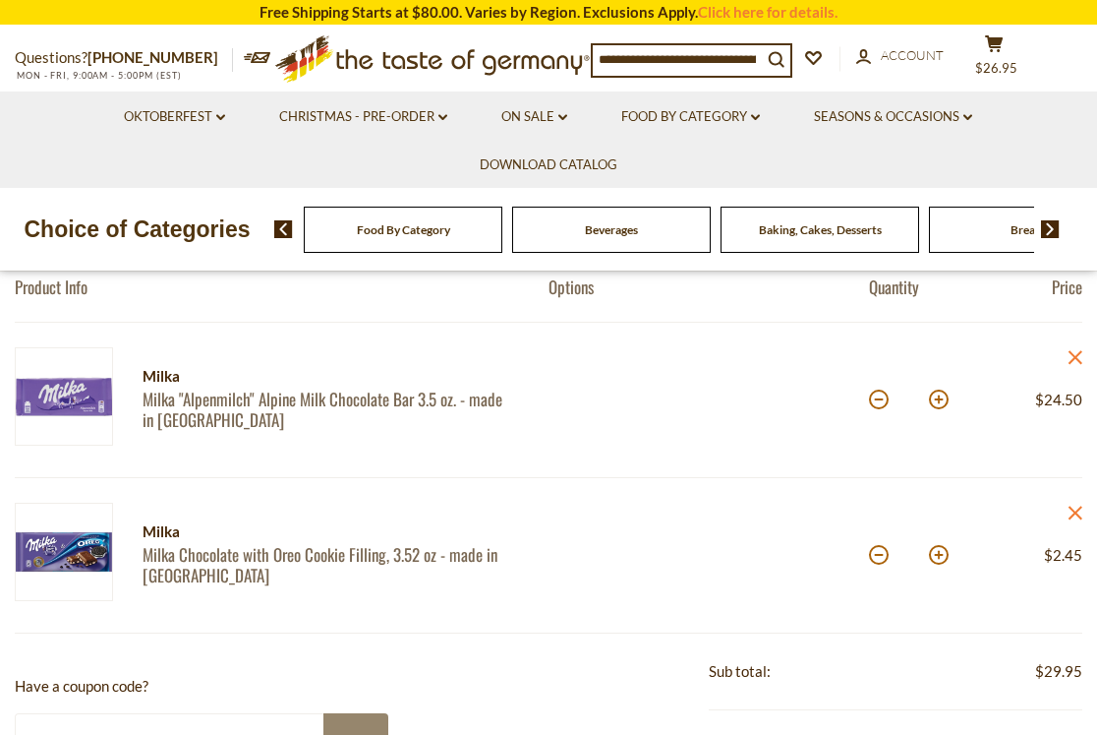
click at [650, 50] on input at bounding box center [677, 59] width 169 height 28
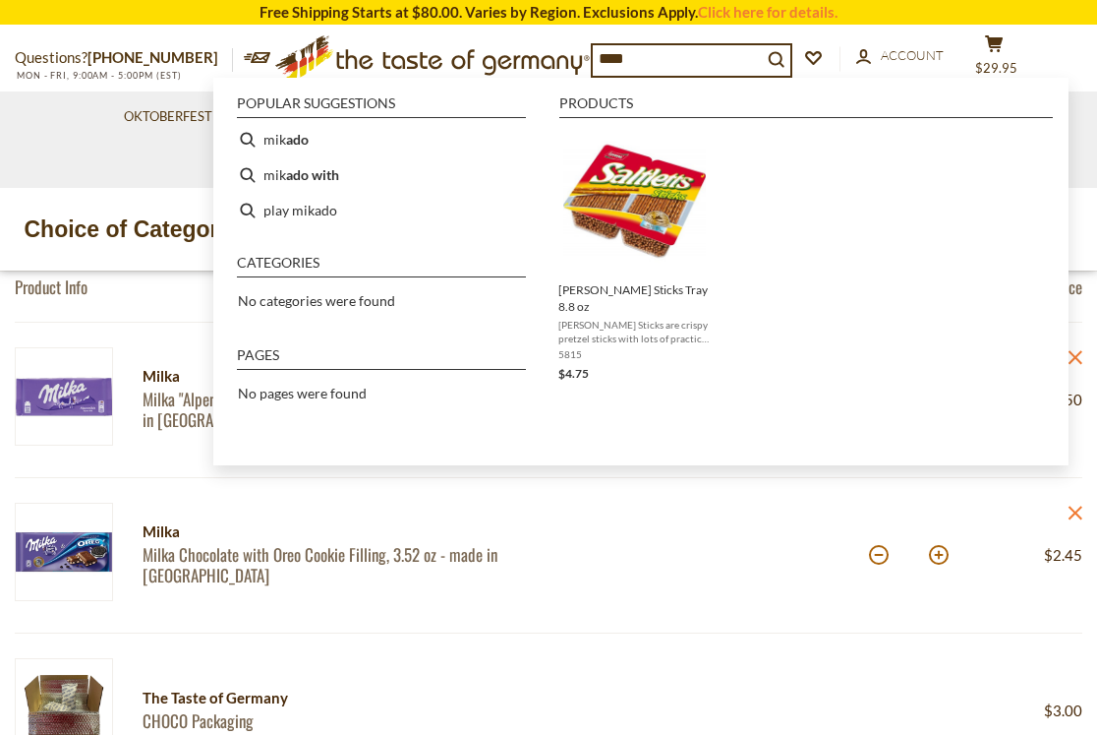
type input "*****"
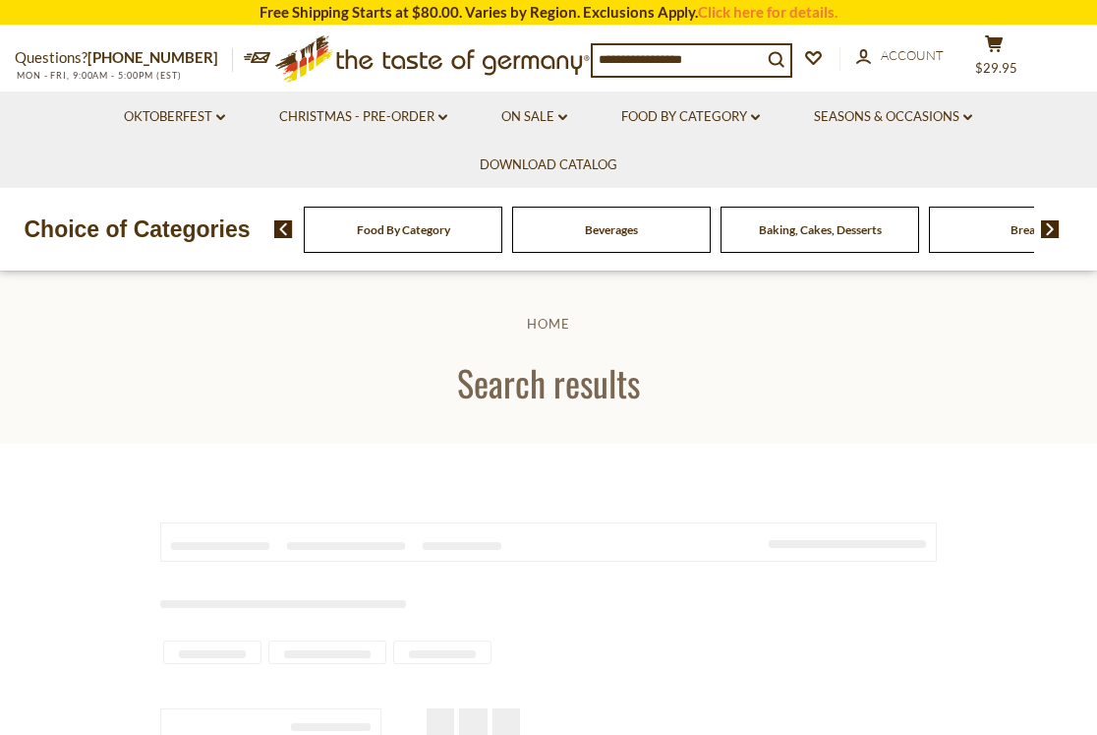
type input "*****"
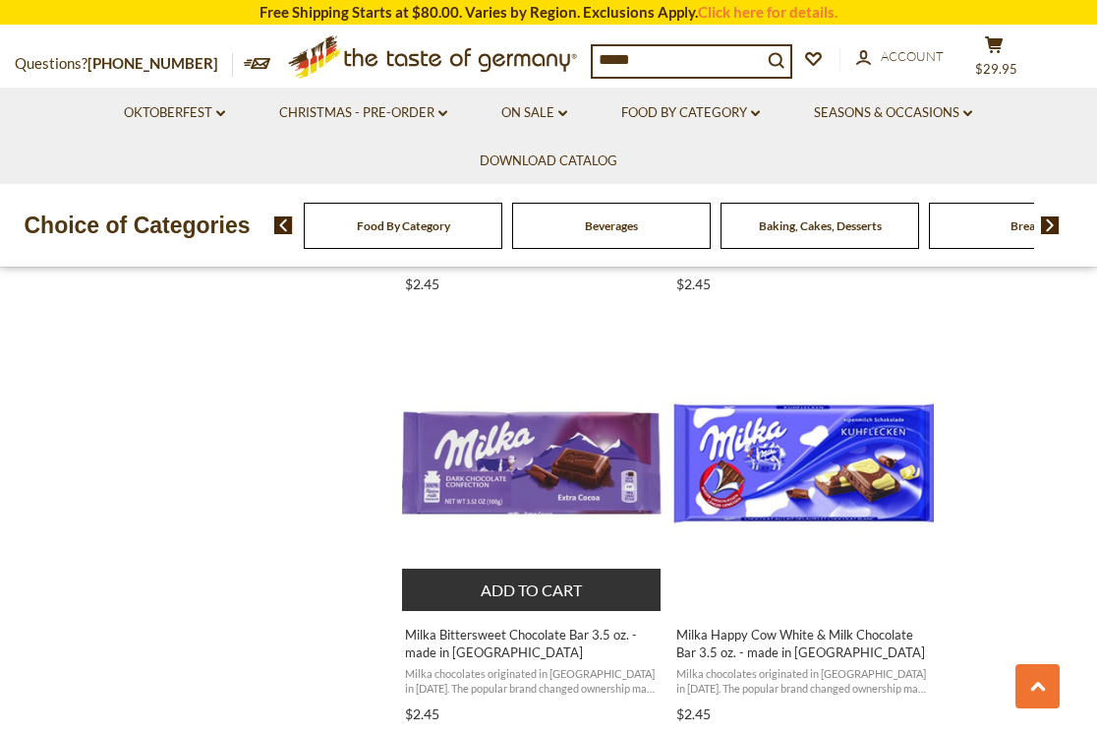
scroll to position [2557, 0]
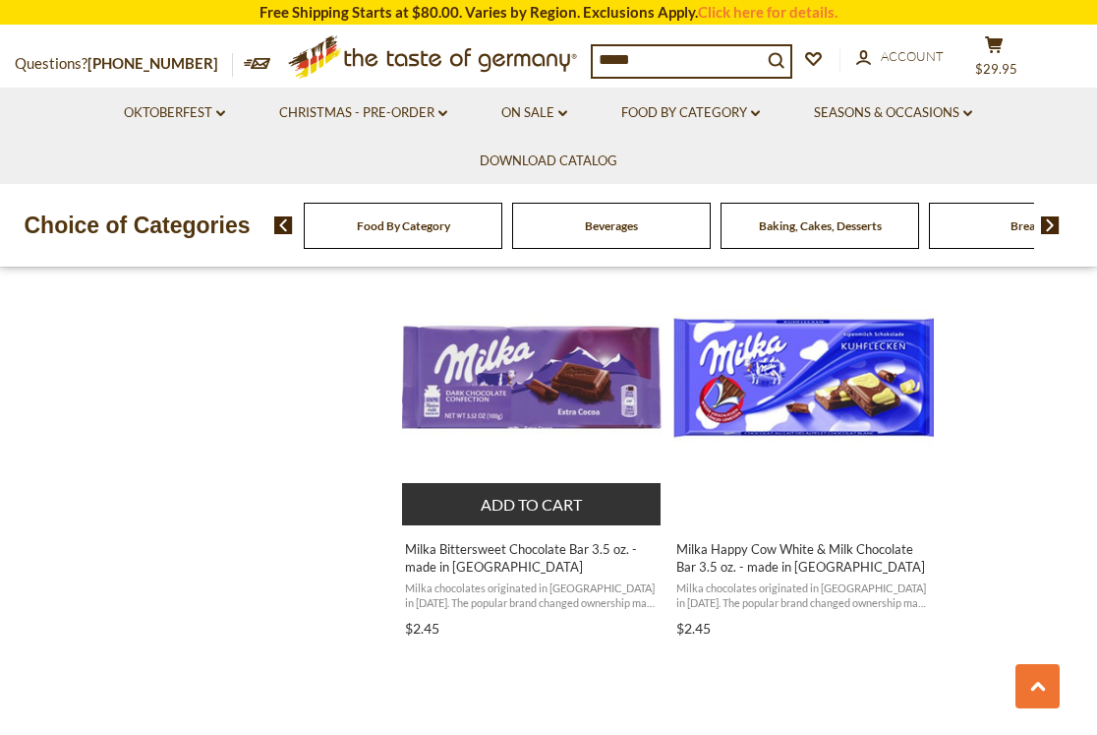
click at [550, 369] on img "Milka Bittersweet Chocolate Bar 3.5 oz. - made in Germany" at bounding box center [532, 377] width 261 height 261
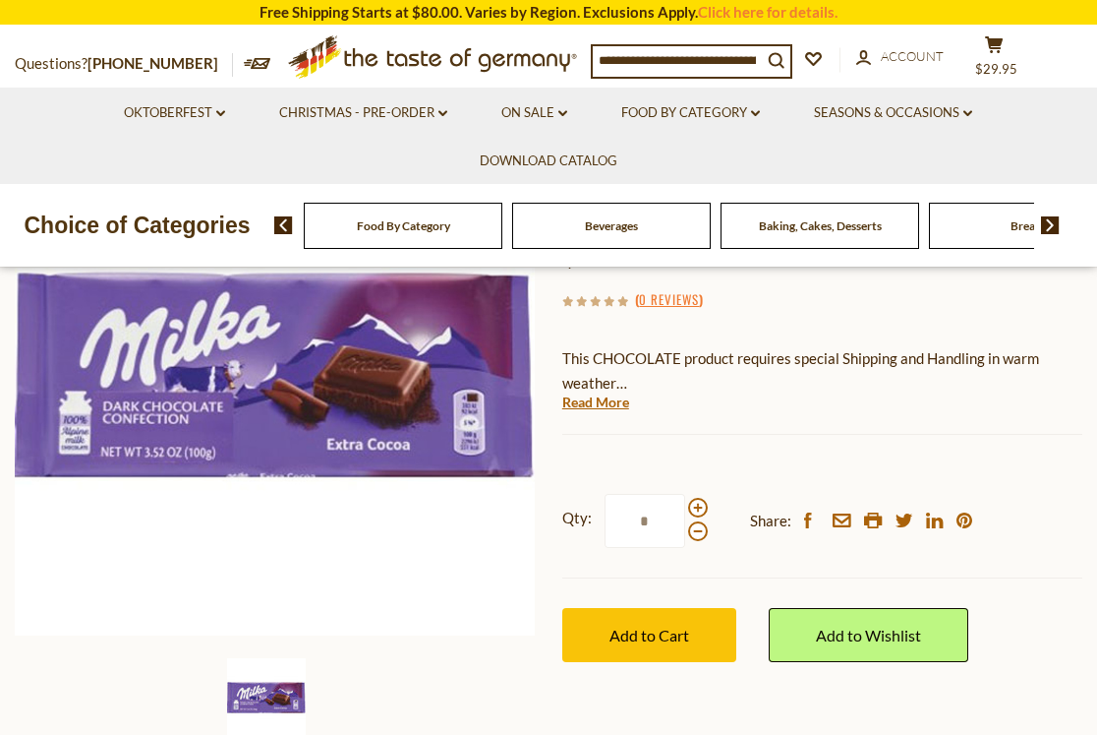
scroll to position [295, 0]
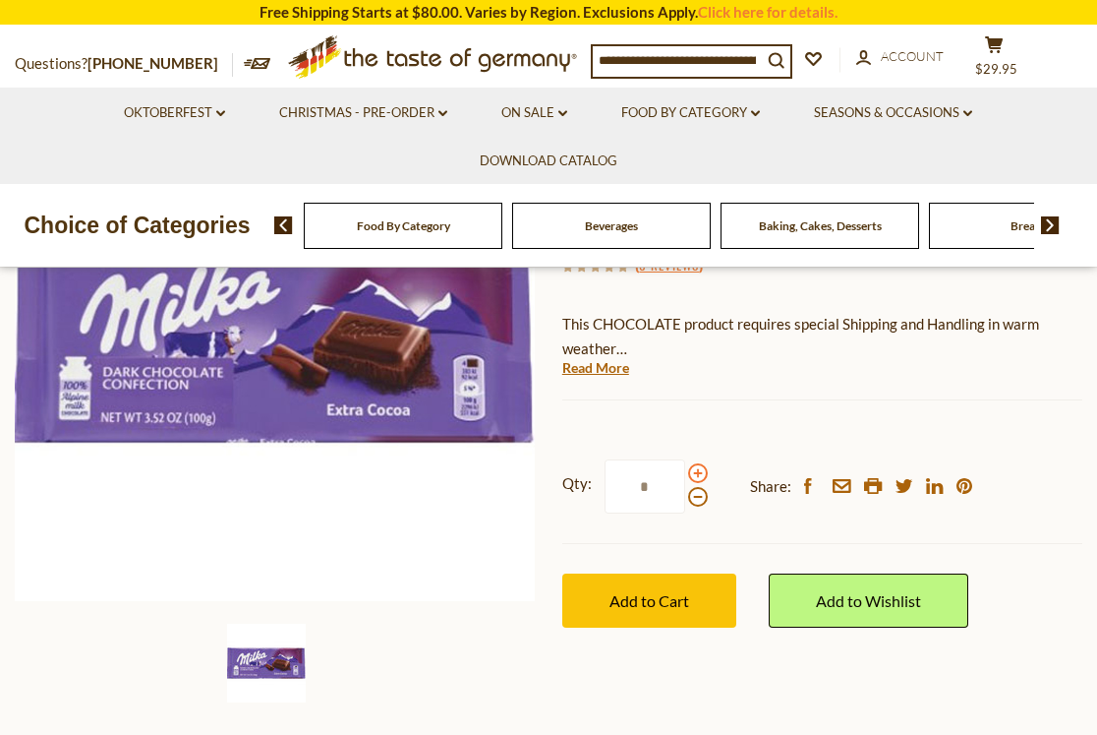
click at [700, 472] on span at bounding box center [698, 473] width 20 height 20
click at [685, 472] on input "*" at bounding box center [645, 486] width 81 height 54
click at [700, 472] on span at bounding box center [698, 473] width 20 height 20
click at [685, 472] on input "*" at bounding box center [645, 486] width 81 height 54
click at [697, 498] on span at bounding box center [698, 497] width 20 height 20
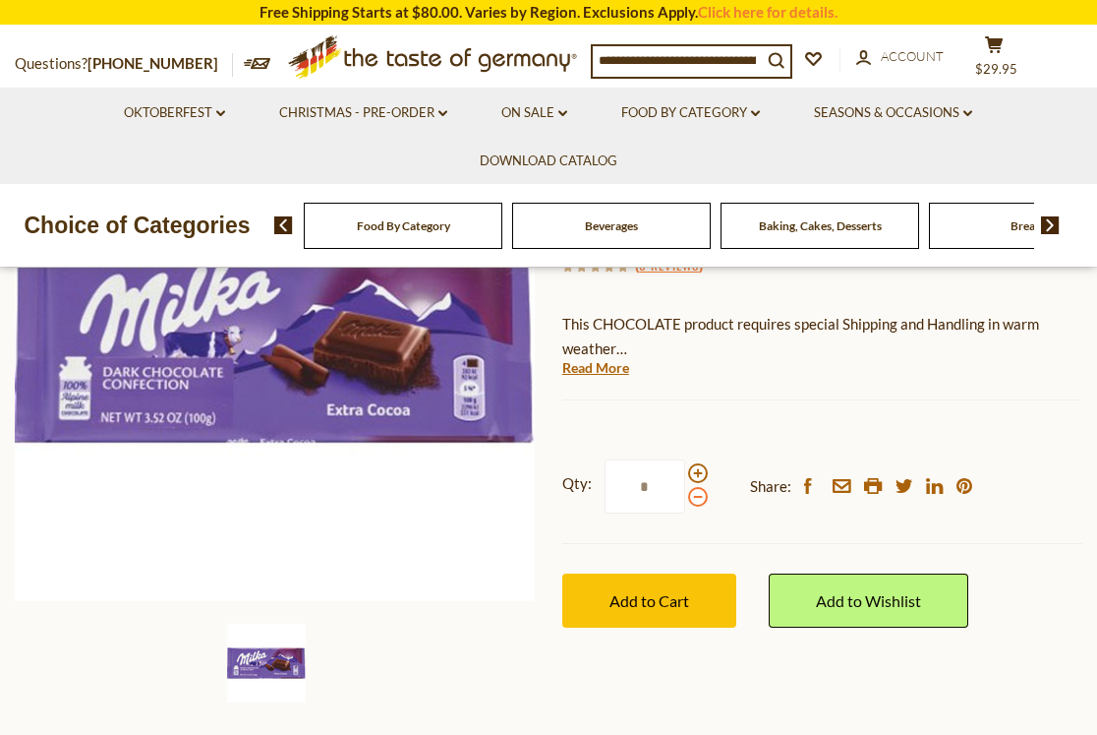
click at [685, 498] on input "*" at bounding box center [645, 486] width 81 height 54
click at [697, 498] on span at bounding box center [698, 497] width 20 height 20
click at [685, 498] on input "*" at bounding box center [645, 486] width 81 height 54
type input "*"
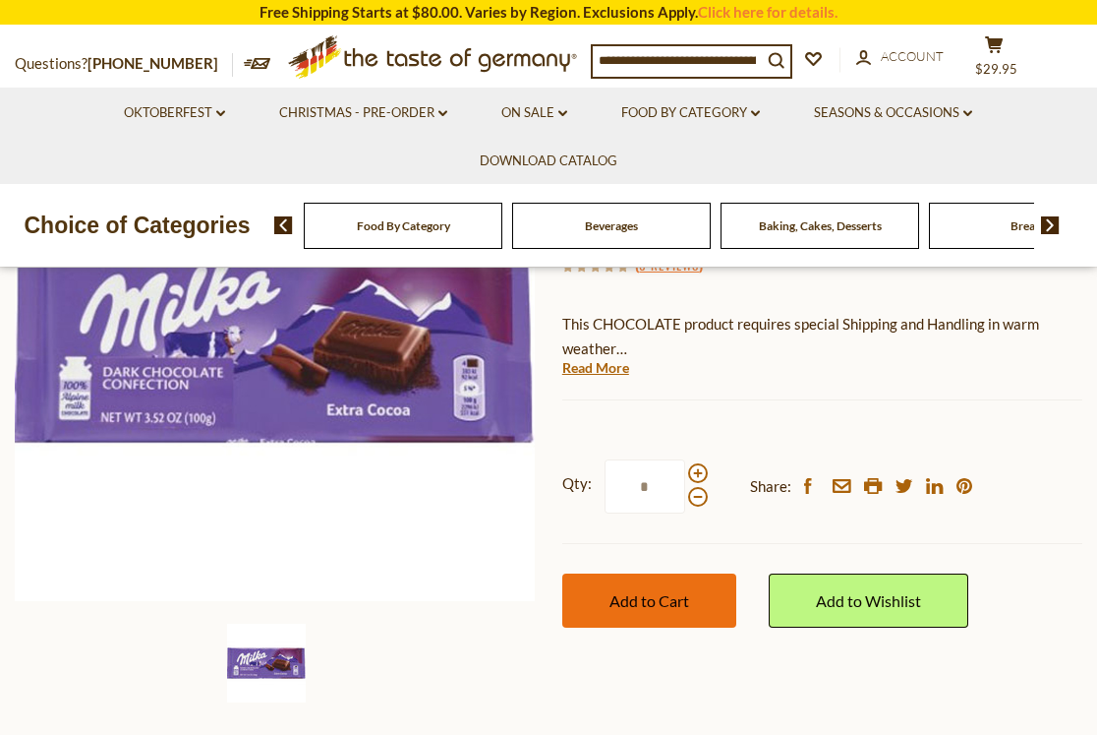
click at [703, 602] on button "Add to Cart" at bounding box center [649, 600] width 174 height 54
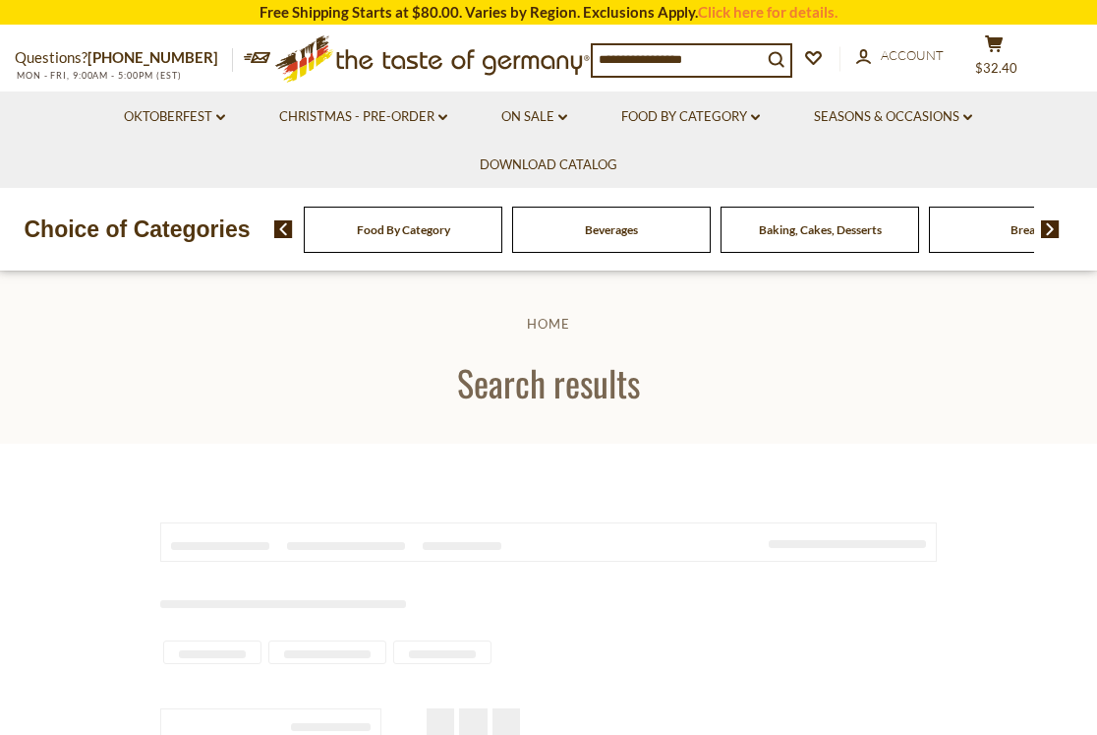
type input "*****"
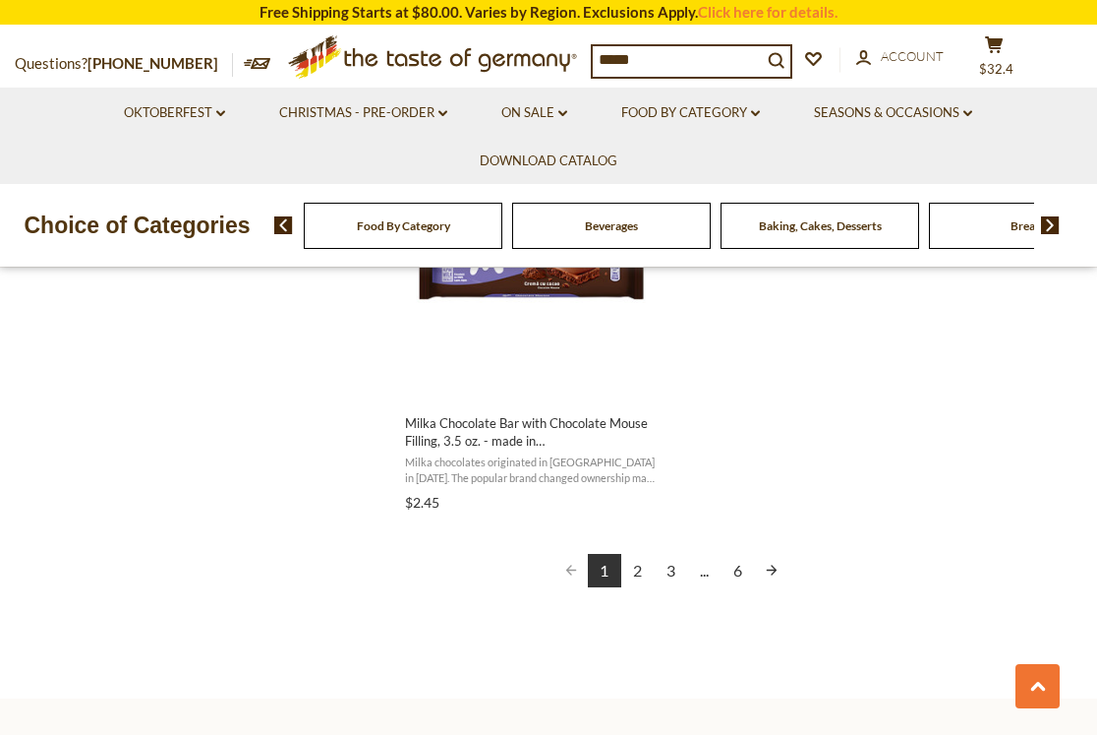
scroll to position [3441, 0]
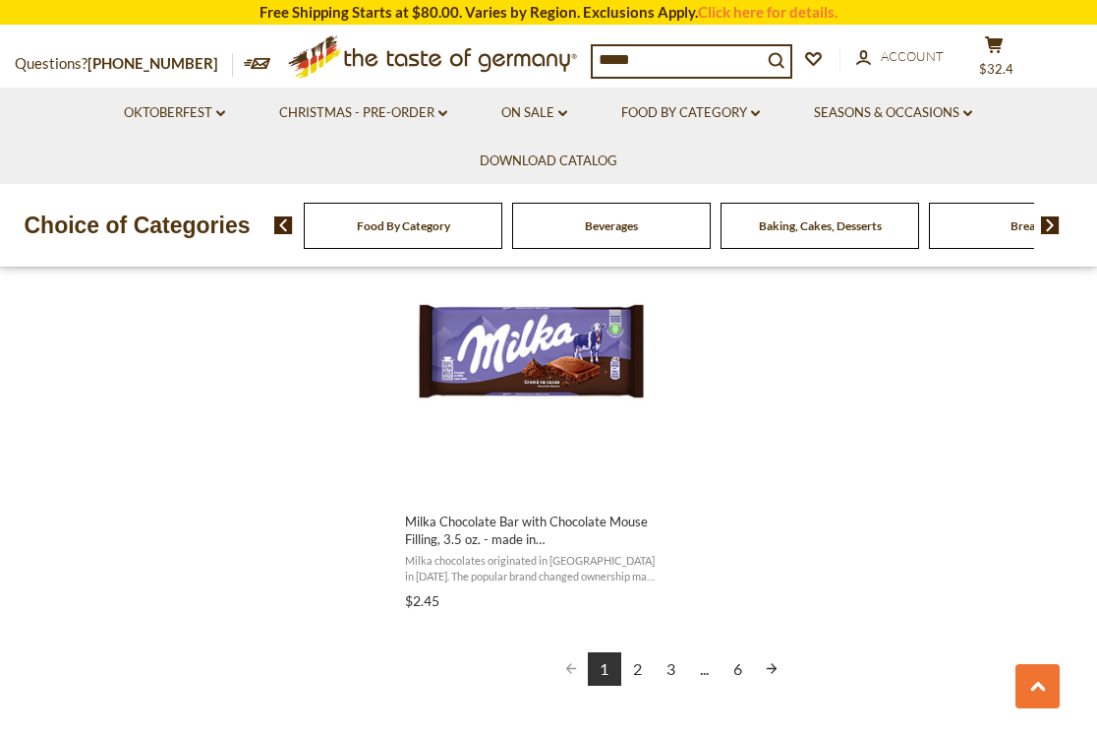
click at [647, 672] on link "2" at bounding box center [637, 668] width 33 height 33
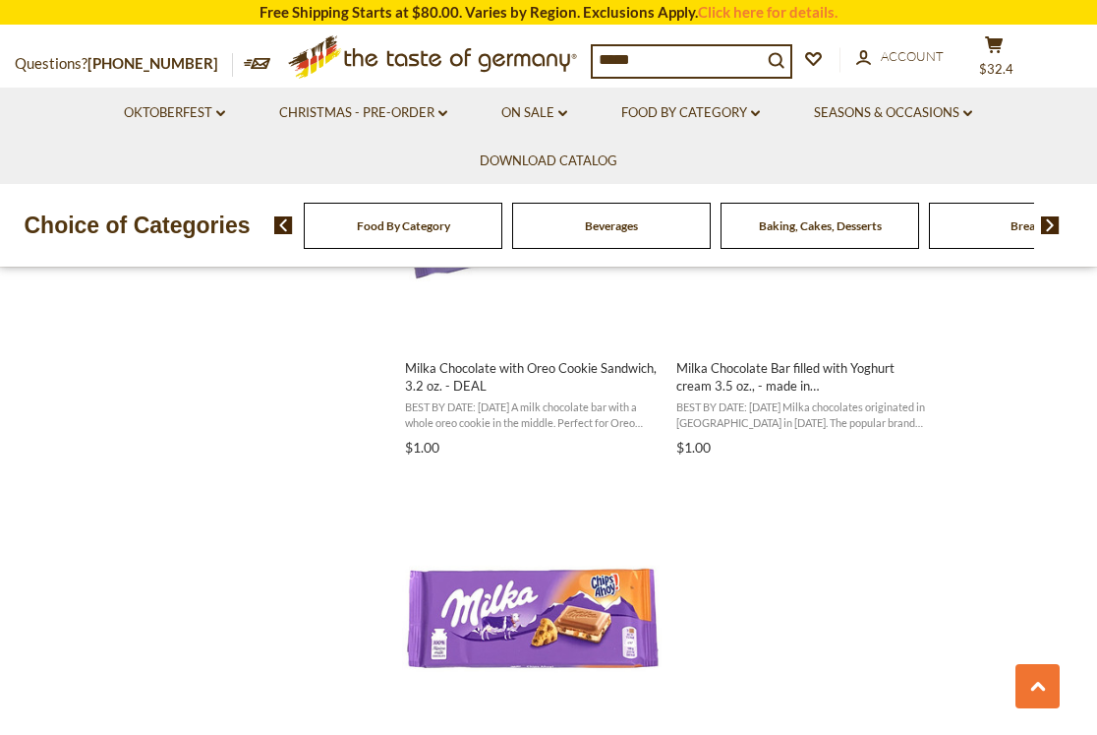
scroll to position [2950, 0]
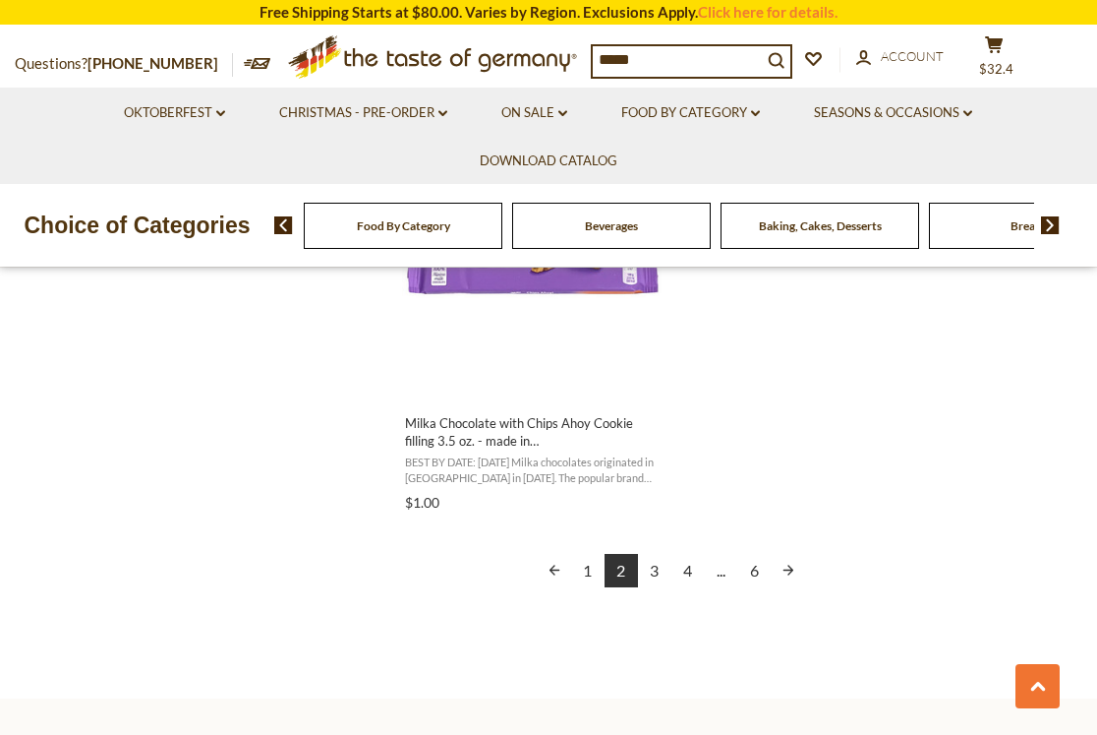
click at [650, 574] on link "3" at bounding box center [654, 570] width 33 height 33
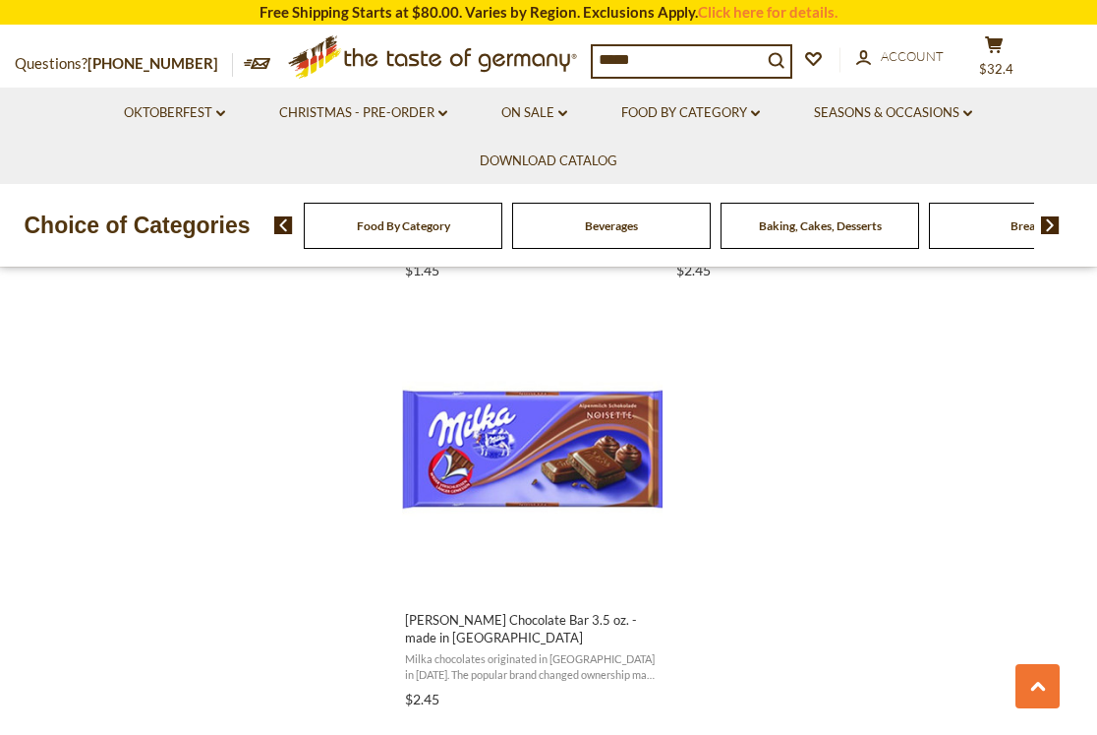
scroll to position [3441, 0]
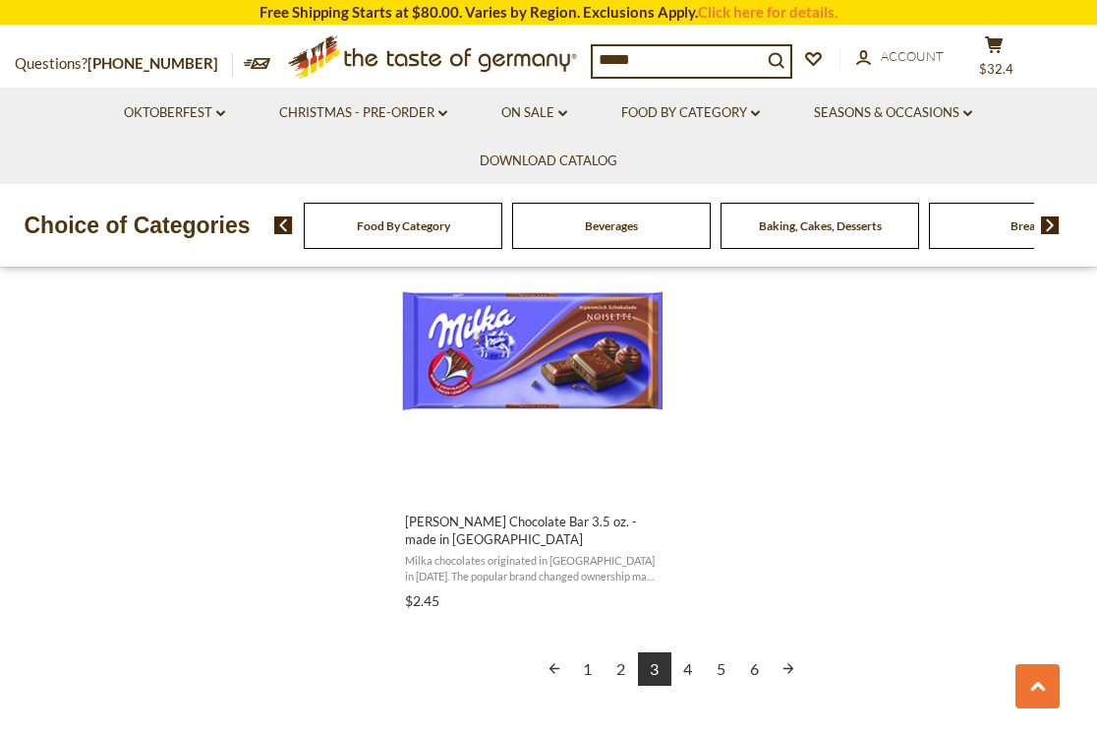
click at [693, 674] on link "4" at bounding box center [688, 668] width 33 height 33
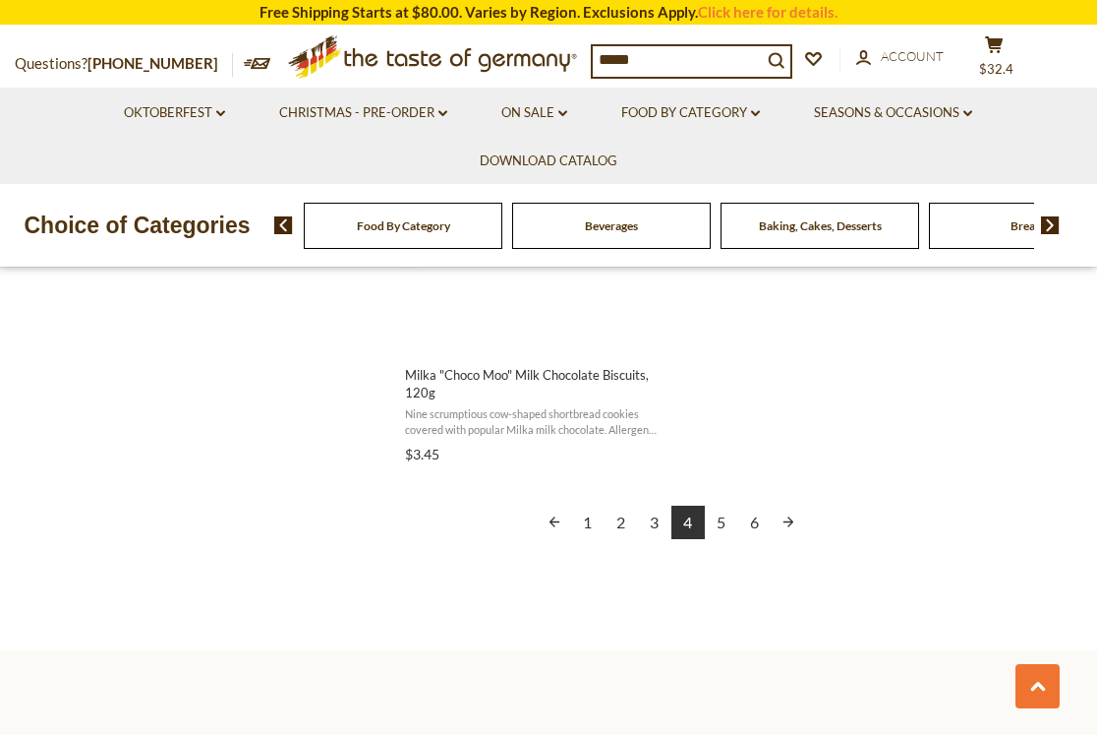
scroll to position [3638, 0]
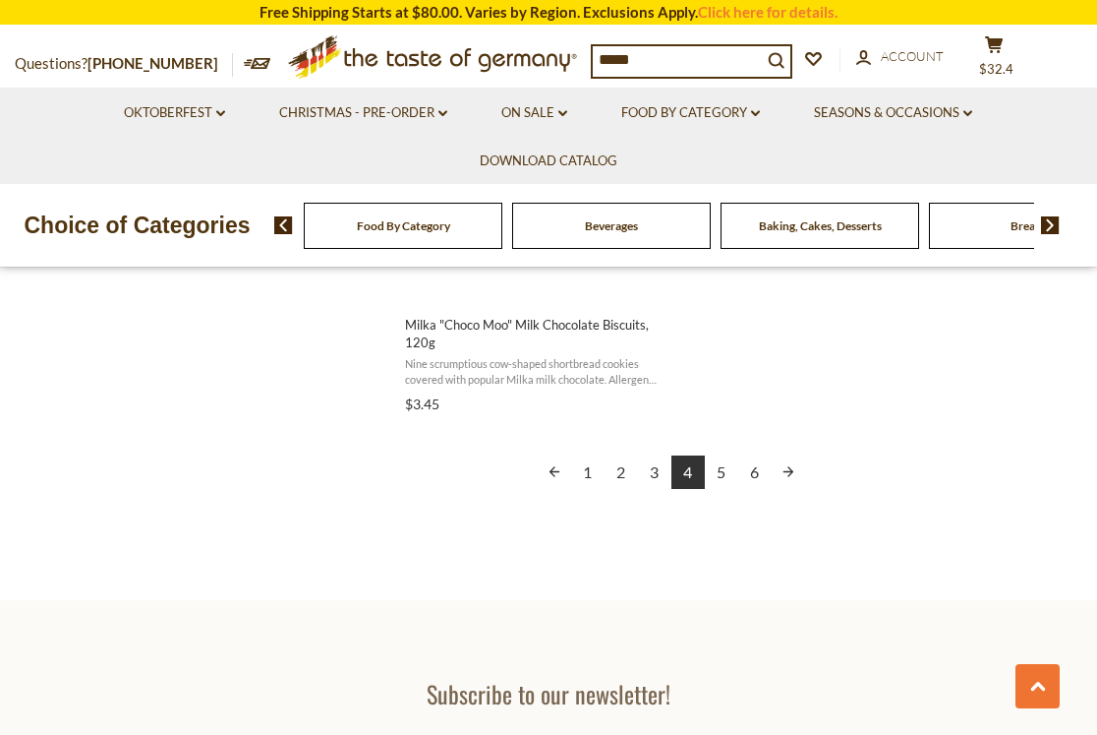
click at [722, 466] on link "5" at bounding box center [721, 471] width 33 height 33
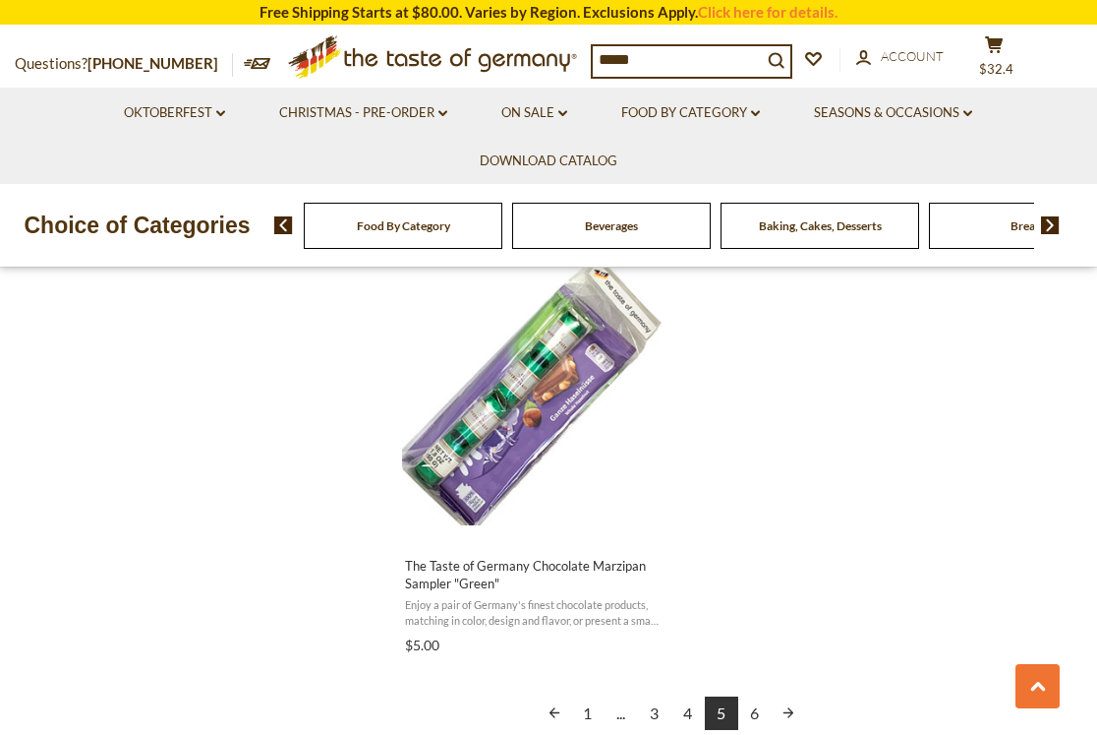
scroll to position [3441, 0]
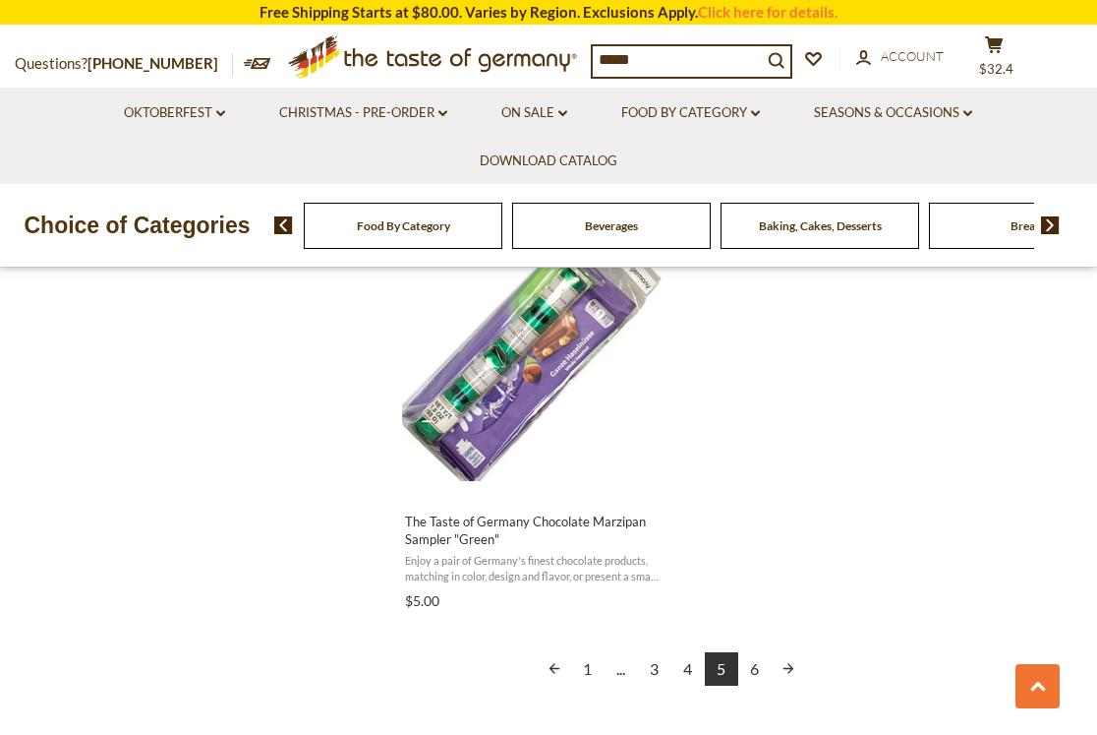
click at [750, 661] on link "6" at bounding box center [754, 668] width 33 height 33
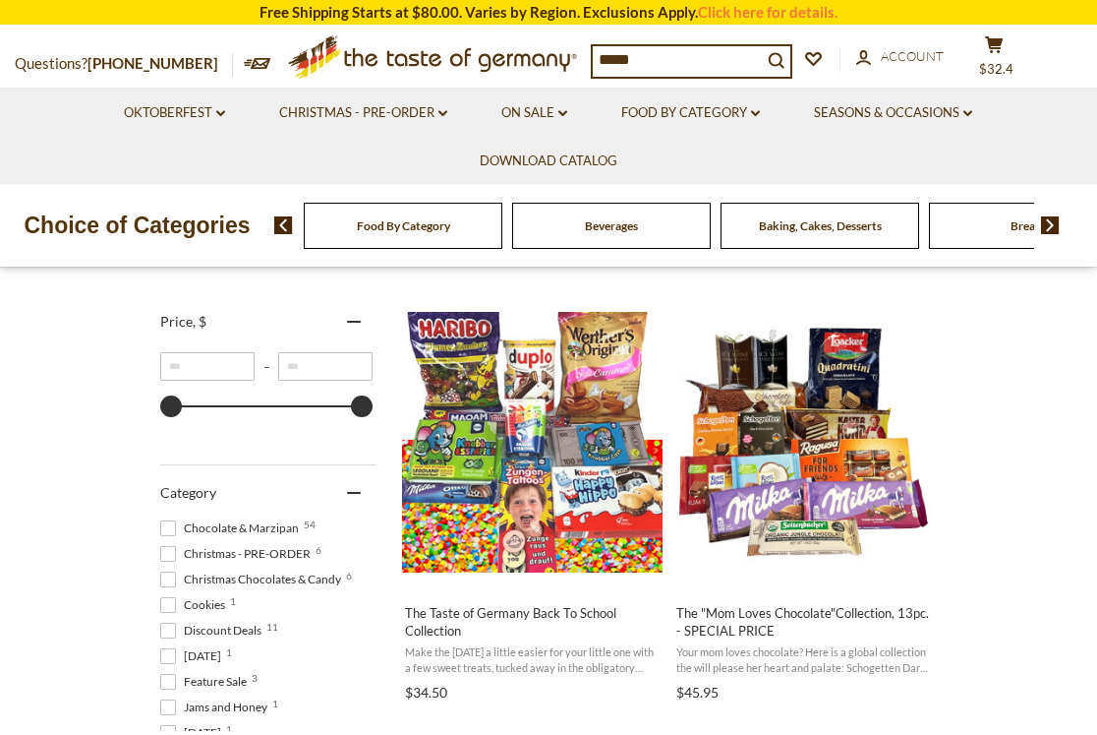
scroll to position [393, 0]
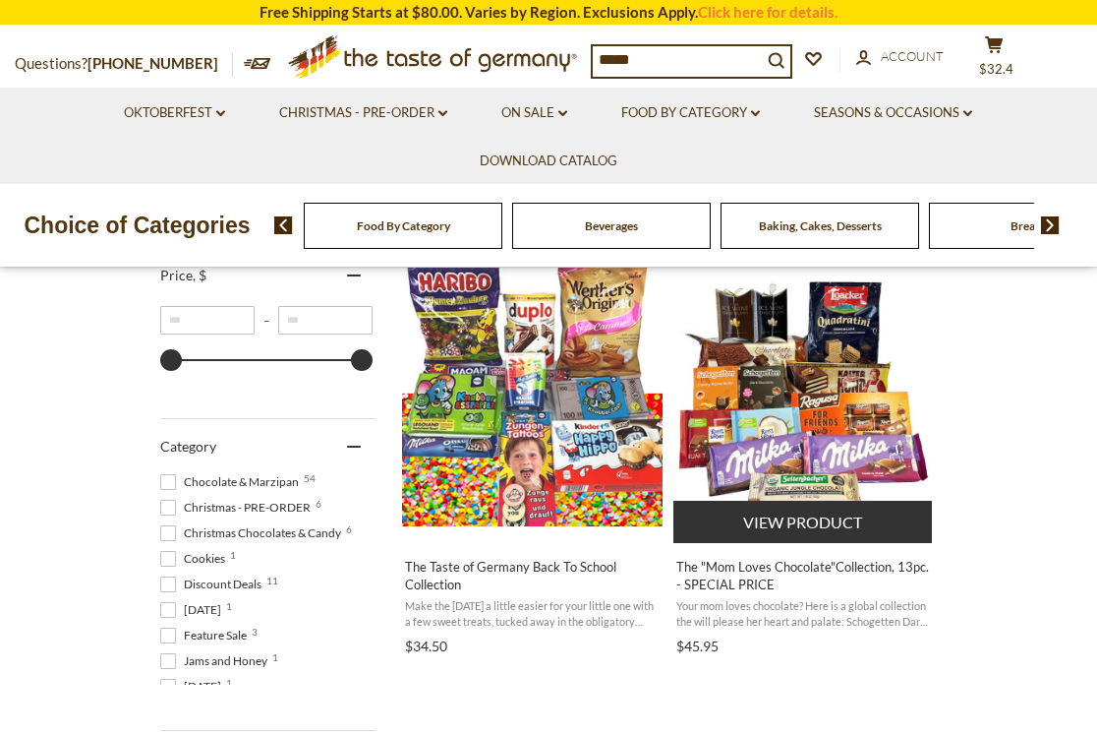
click at [862, 447] on img "The" at bounding box center [804, 395] width 261 height 261
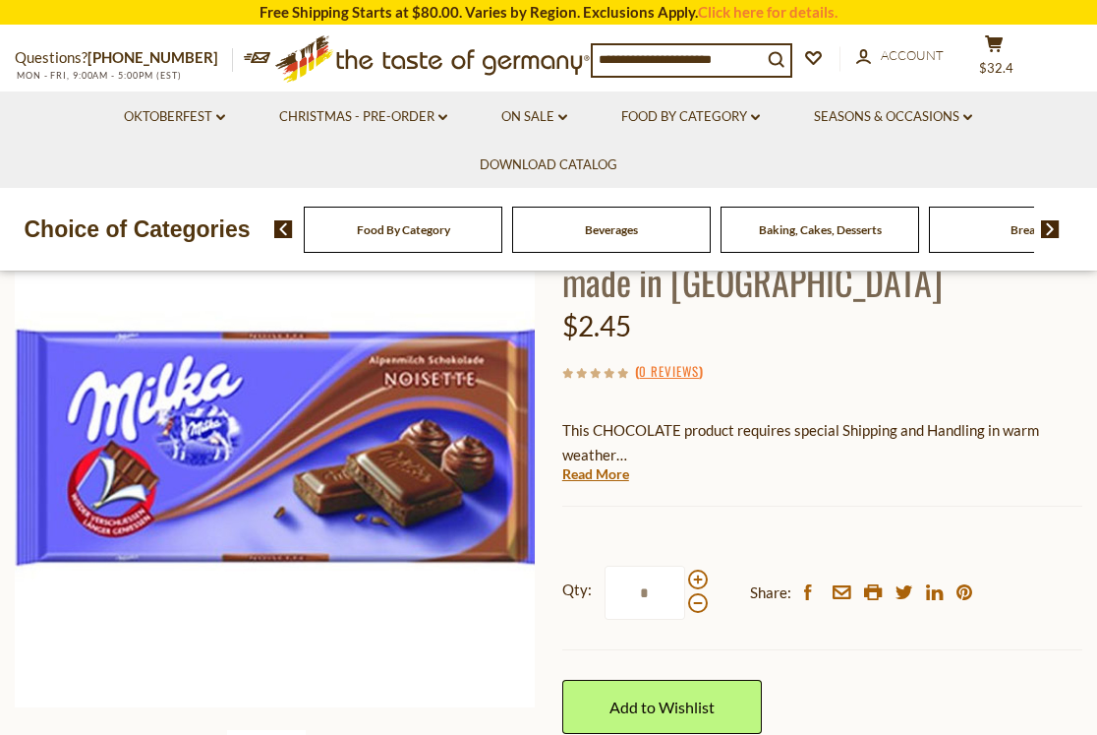
scroll to position [197, 0]
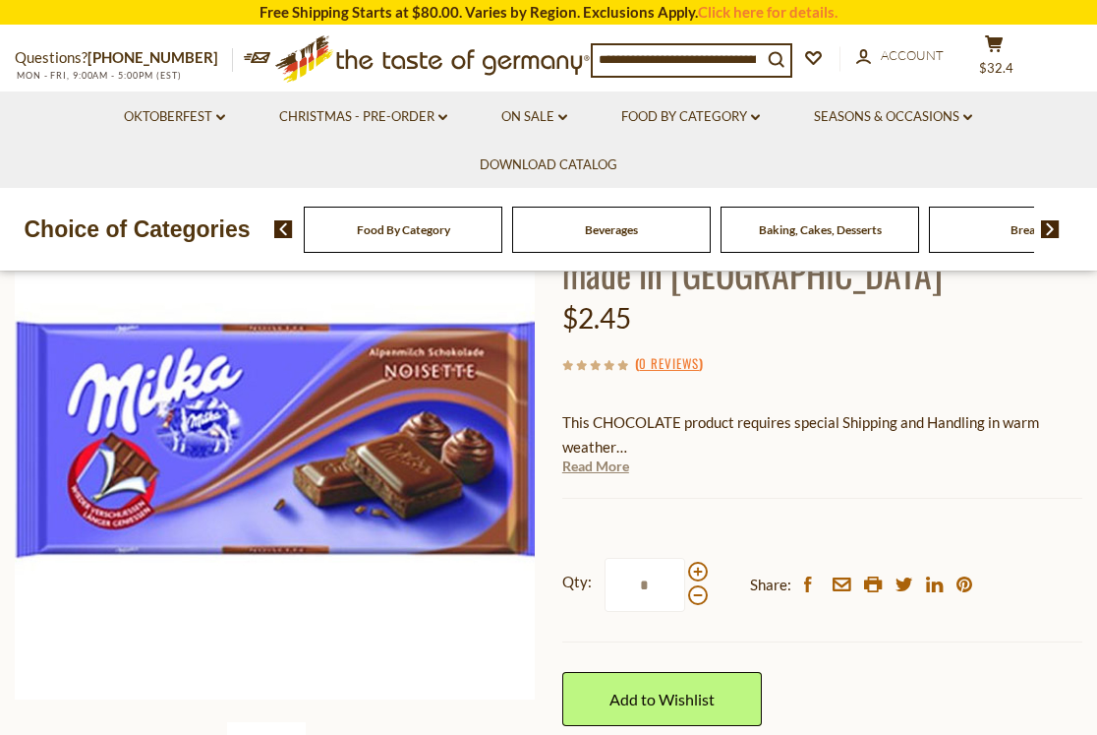
click at [608, 473] on link "Read More" at bounding box center [595, 466] width 67 height 20
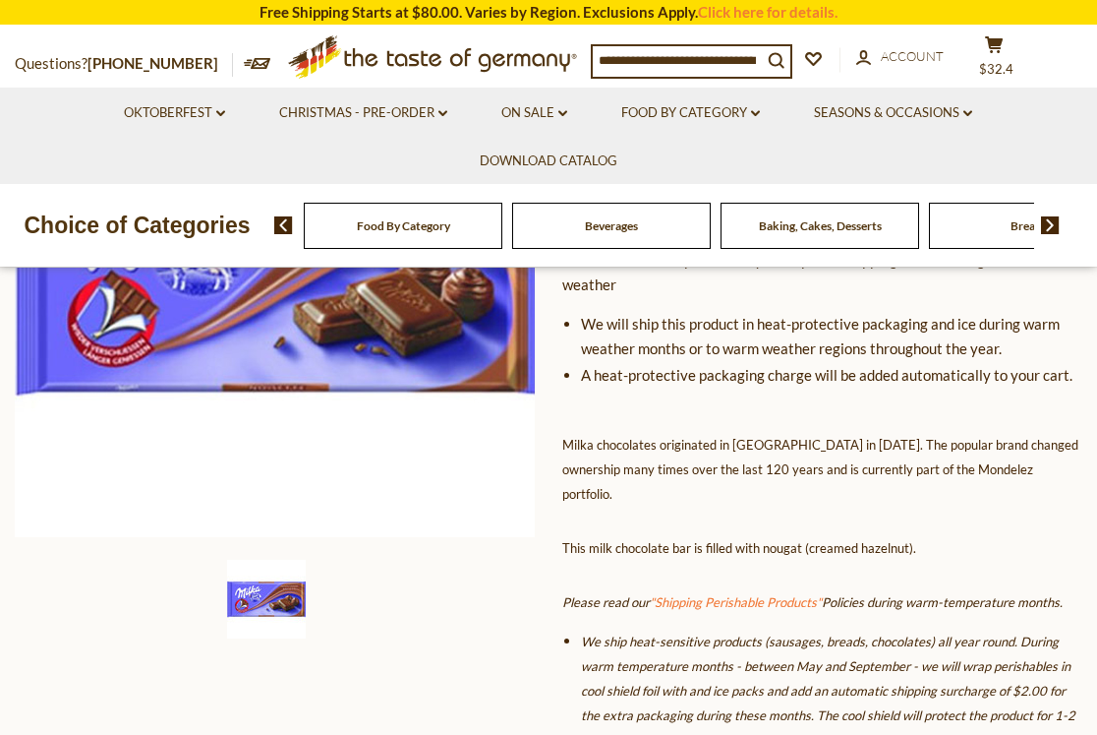
scroll to position [393, 0]
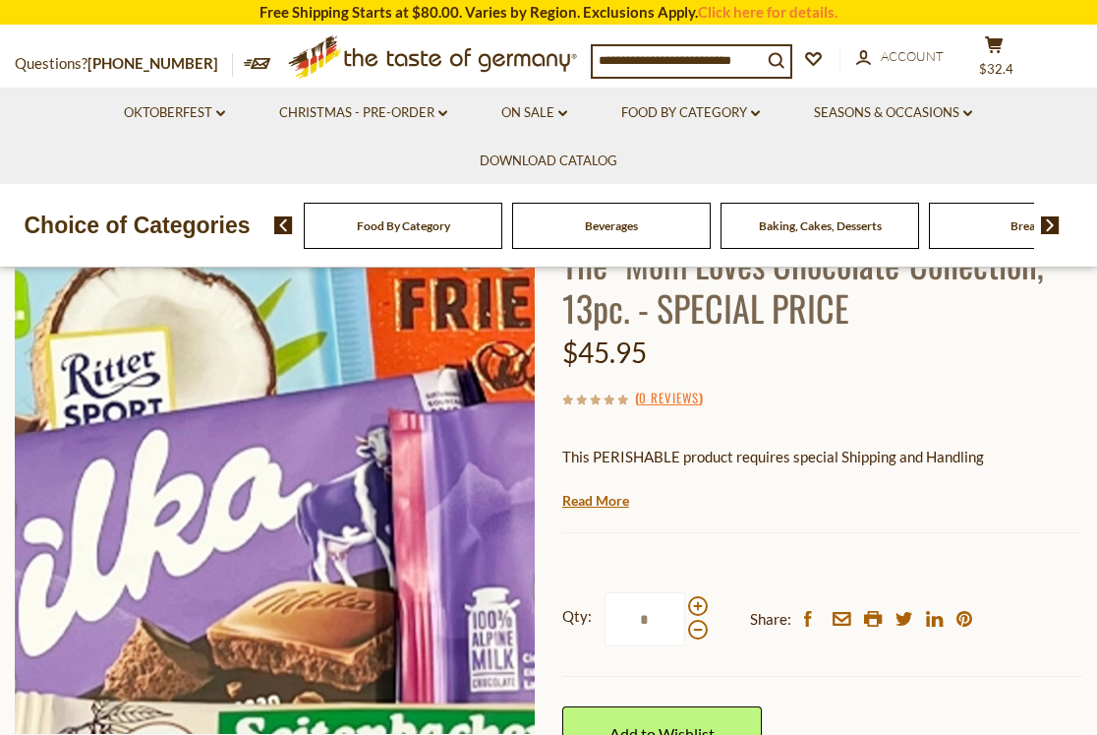
scroll to position [197, 0]
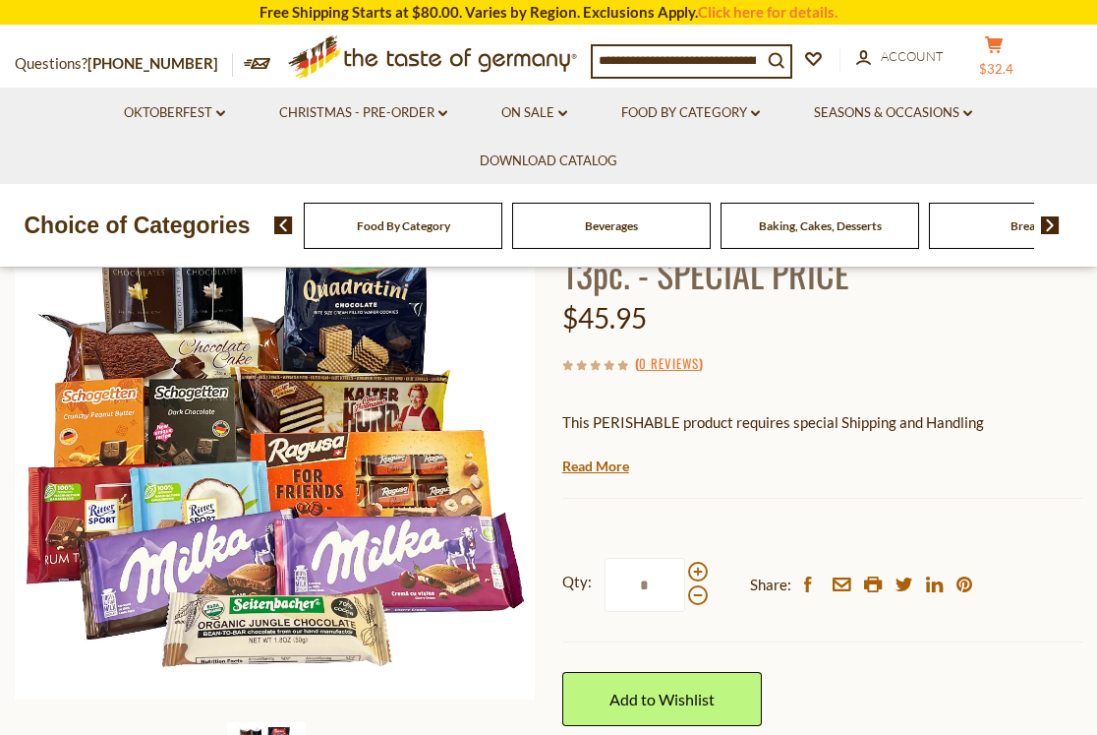
click at [1014, 61] on span "$32.4" at bounding box center [996, 69] width 34 height 16
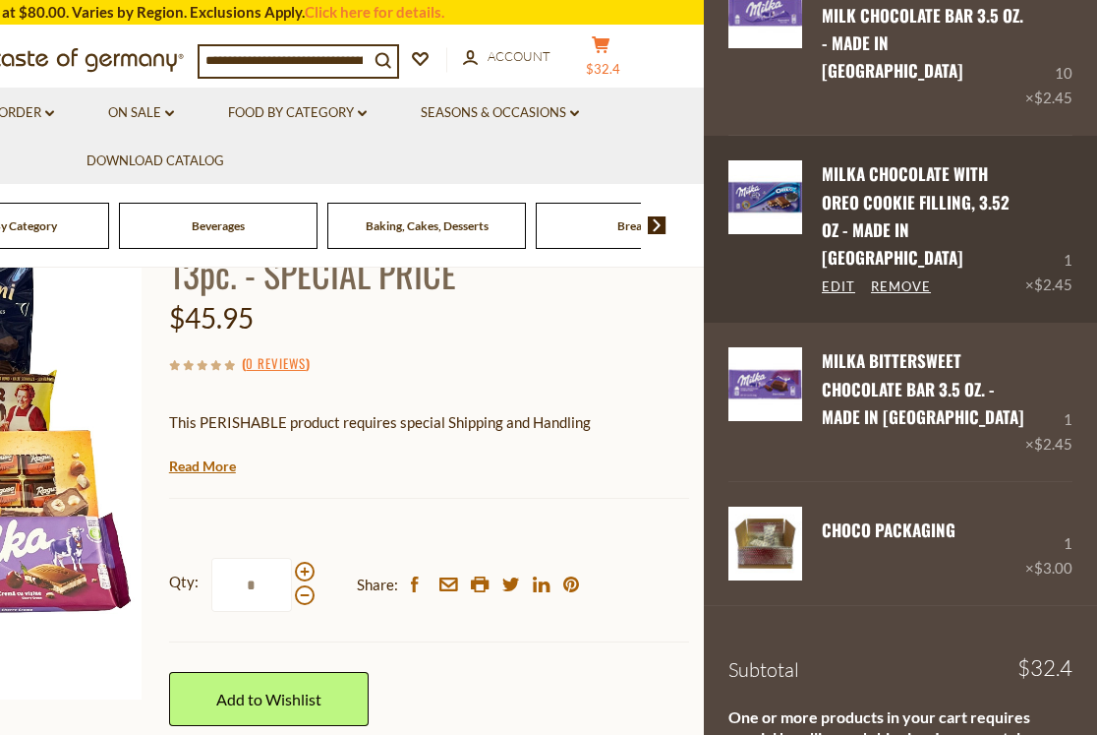
scroll to position [279, 0]
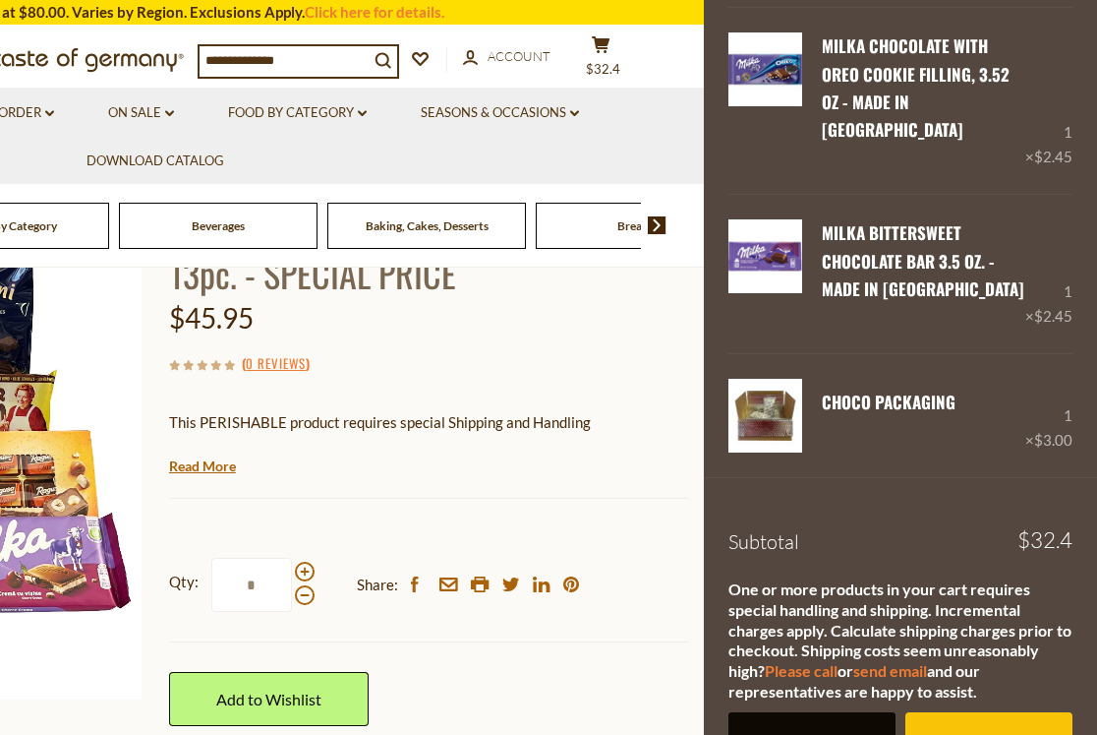
click at [804, 712] on link "View cart" at bounding box center [812, 739] width 167 height 54
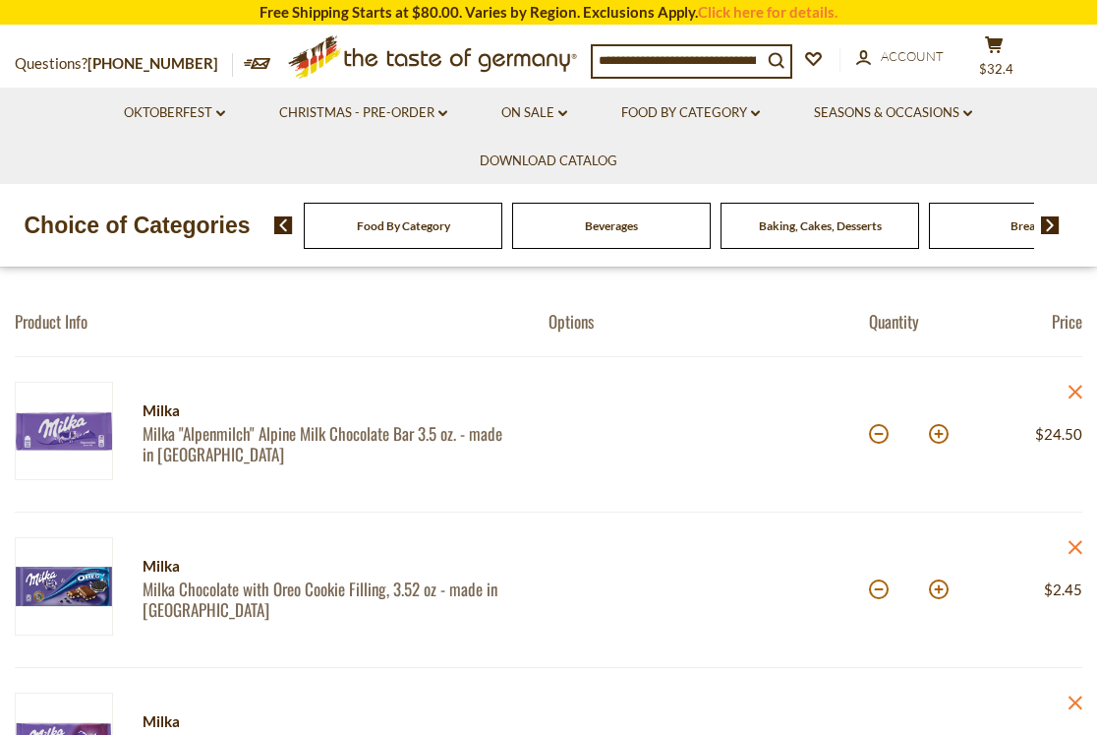
scroll to position [197, 0]
